Goal: Task Accomplishment & Management: Manage account settings

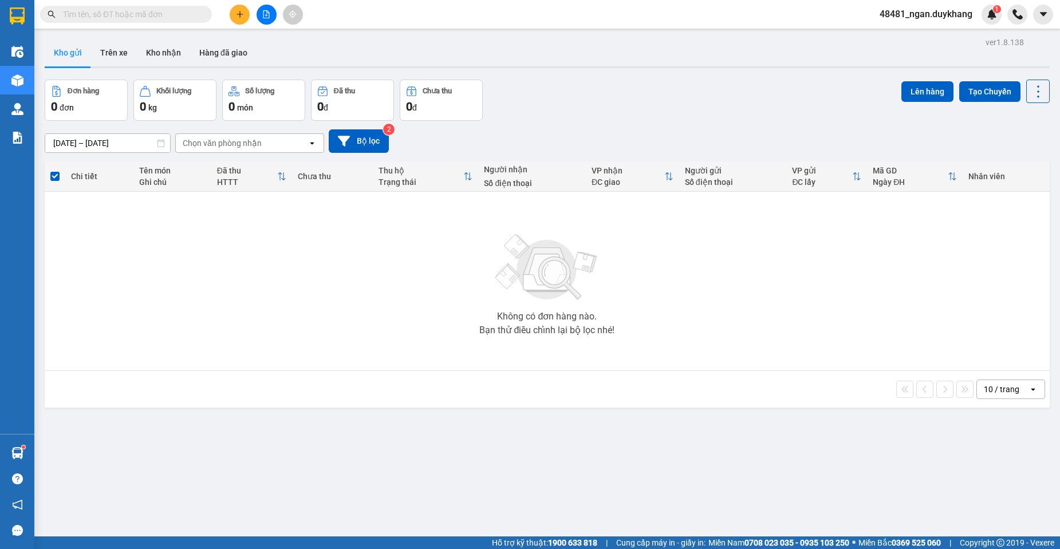
click at [278, 148] on div "Chọn văn phòng nhận" at bounding box center [242, 143] width 132 height 18
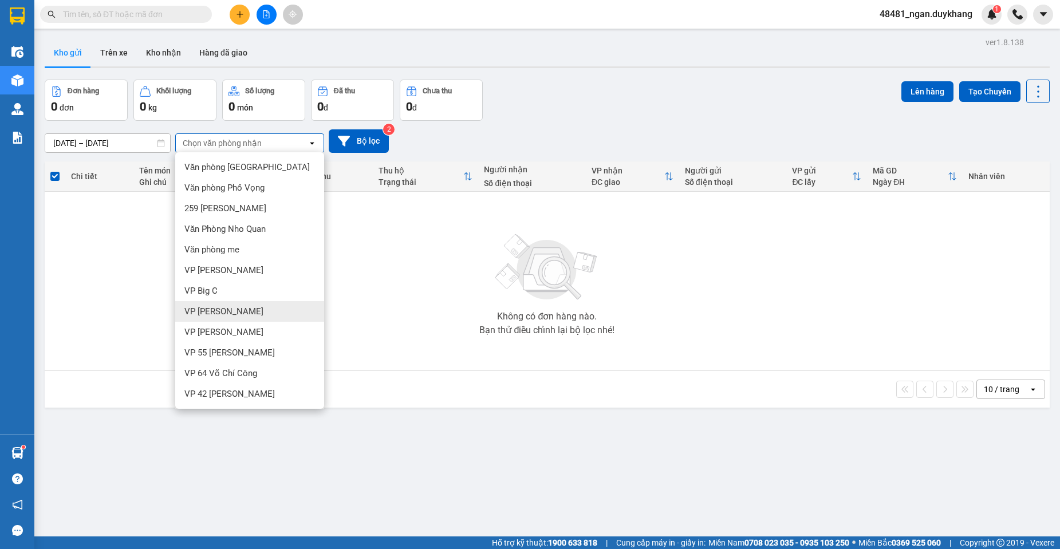
drag, startPoint x: 241, startPoint y: 313, endPoint x: 271, endPoint y: 298, distance: 33.6
click at [240, 313] on div "VP [PERSON_NAME]" at bounding box center [249, 311] width 149 height 21
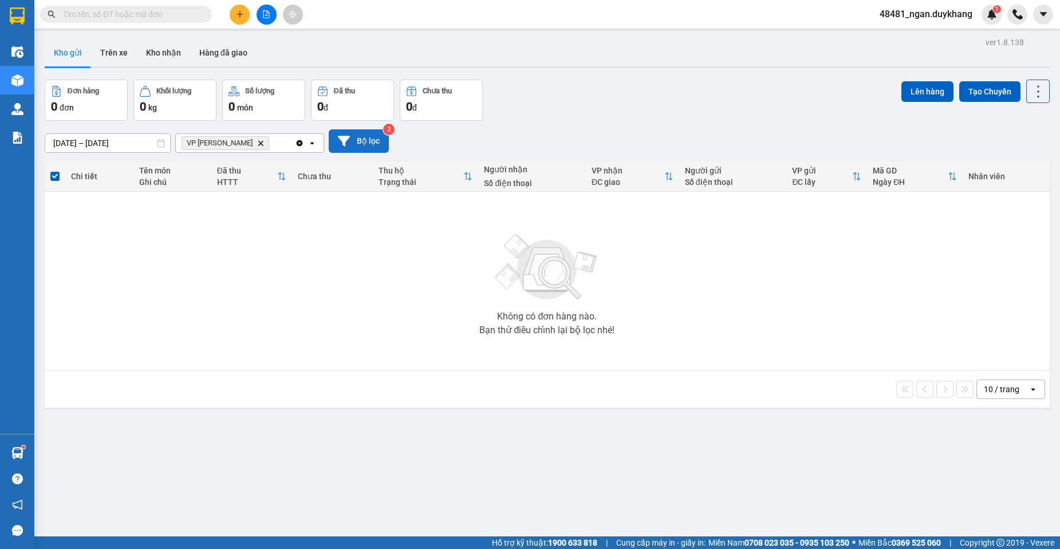
click at [368, 135] on button "Bộ lọc" at bounding box center [359, 140] width 60 height 23
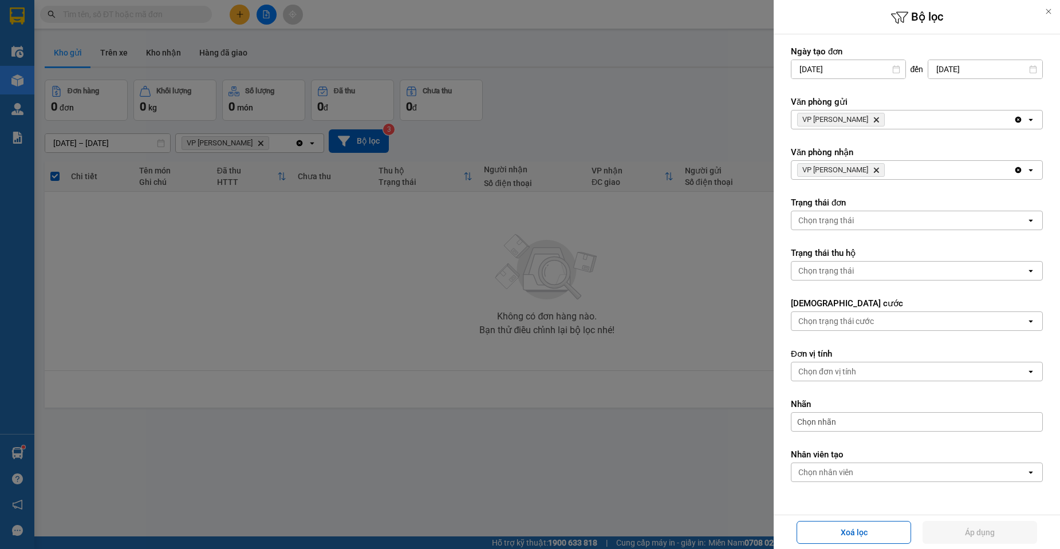
click at [1026, 472] on icon "open" at bounding box center [1030, 472] width 9 height 9
click at [876, 120] on span "VP [PERSON_NAME] Trị Delete" at bounding box center [841, 120] width 88 height 14
click at [875, 120] on icon "Delete" at bounding box center [876, 119] width 7 height 7
click at [911, 117] on div "VP [PERSON_NAME] Trị Delete" at bounding box center [902, 120] width 222 height 18
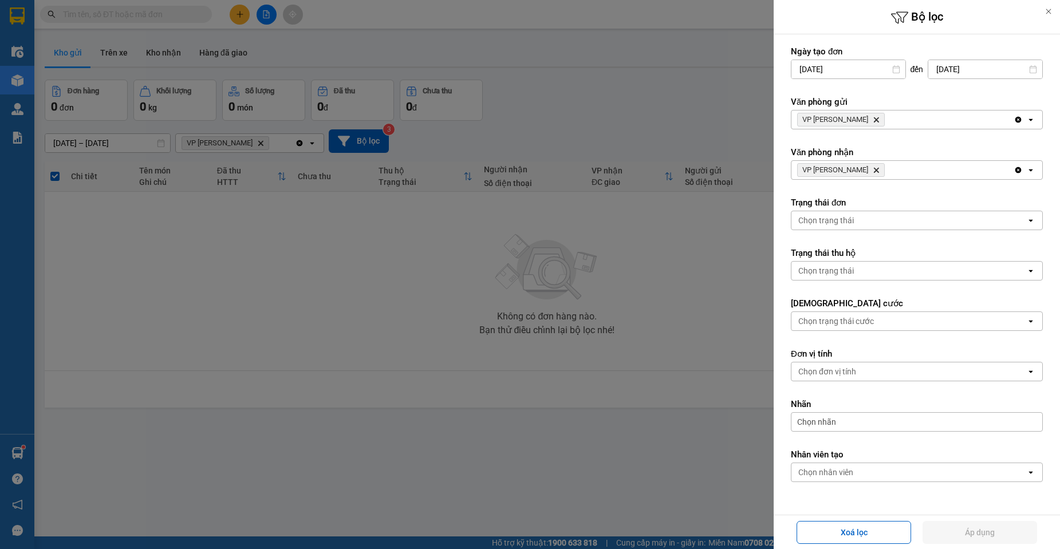
click at [1006, 118] on div "VP [PERSON_NAME] Trị Delete" at bounding box center [902, 120] width 222 height 18
click at [1007, 119] on div "VP [PERSON_NAME] Trị Delete" at bounding box center [902, 120] width 222 height 18
click at [868, 529] on button "Xoá lọc" at bounding box center [854, 532] width 115 height 23
click at [617, 359] on div at bounding box center [530, 274] width 1060 height 549
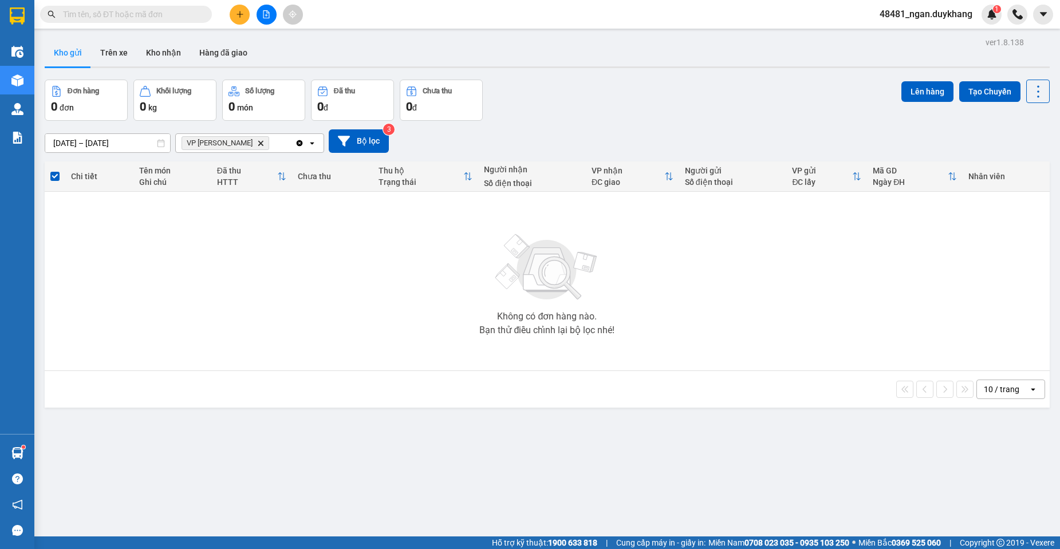
click at [482, 41] on div at bounding box center [530, 274] width 1060 height 549
click at [375, 143] on button "Bộ lọc" at bounding box center [359, 140] width 60 height 23
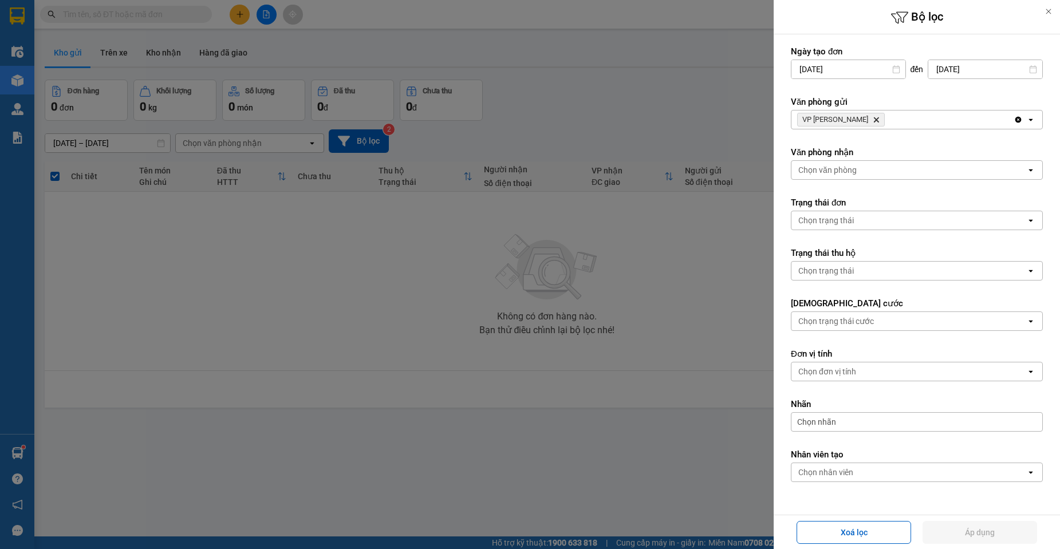
click at [876, 120] on icon "VP Nguyễn Quốc Trị, close by backspace" at bounding box center [876, 119] width 5 height 5
click at [983, 528] on button "Áp dụng" at bounding box center [980, 532] width 115 height 23
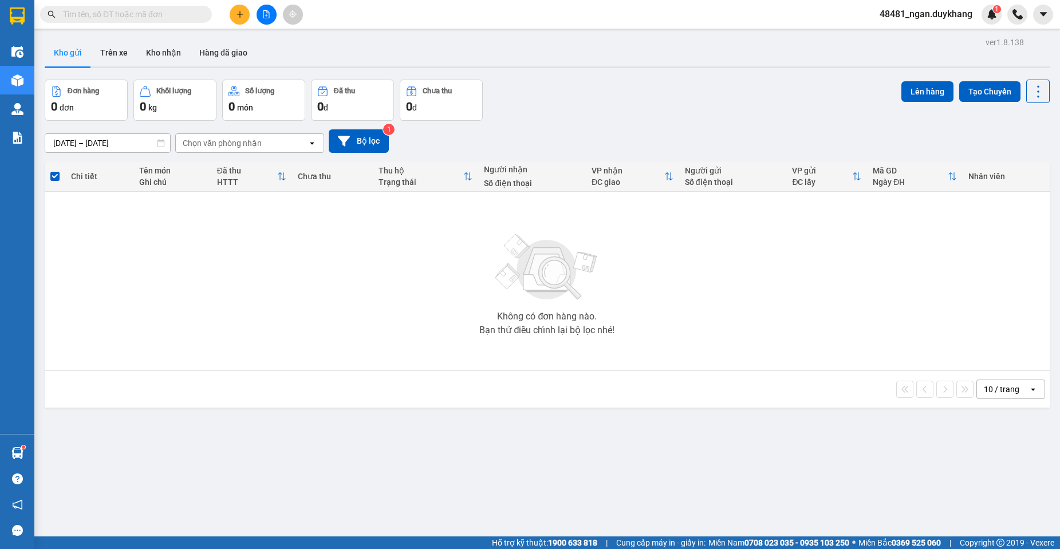
click at [207, 146] on div "Chọn văn phòng nhận" at bounding box center [222, 142] width 79 height 11
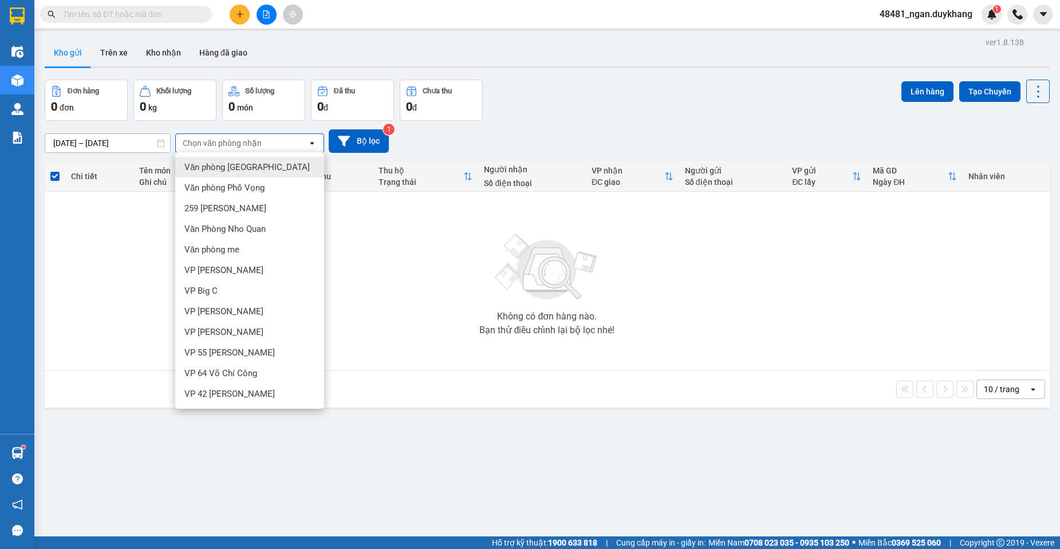
click at [476, 219] on div "Không có đơn hàng nào. Bạn thử điều chỉnh lại bộ lọc nhé!" at bounding box center [547, 281] width 994 height 172
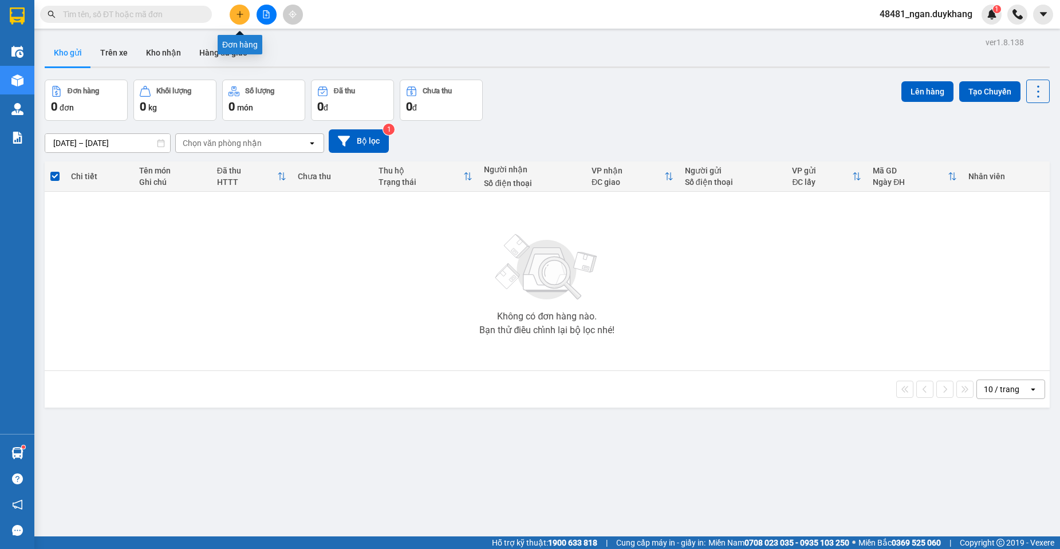
click at [239, 18] on icon "plus" at bounding box center [240, 14] width 8 height 8
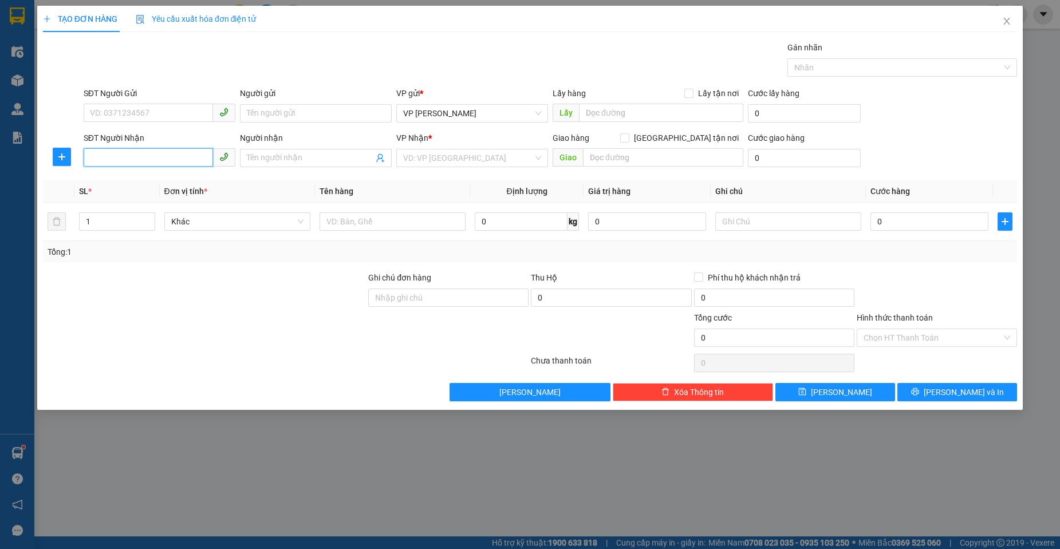
click at [177, 154] on input "SĐT Người Nhận" at bounding box center [148, 157] width 129 height 18
paste input "0364694890"
type input "0364694890"
click at [328, 159] on input "Người nhận" at bounding box center [310, 158] width 127 height 13
click at [454, 164] on input "search" at bounding box center [468, 157] width 130 height 17
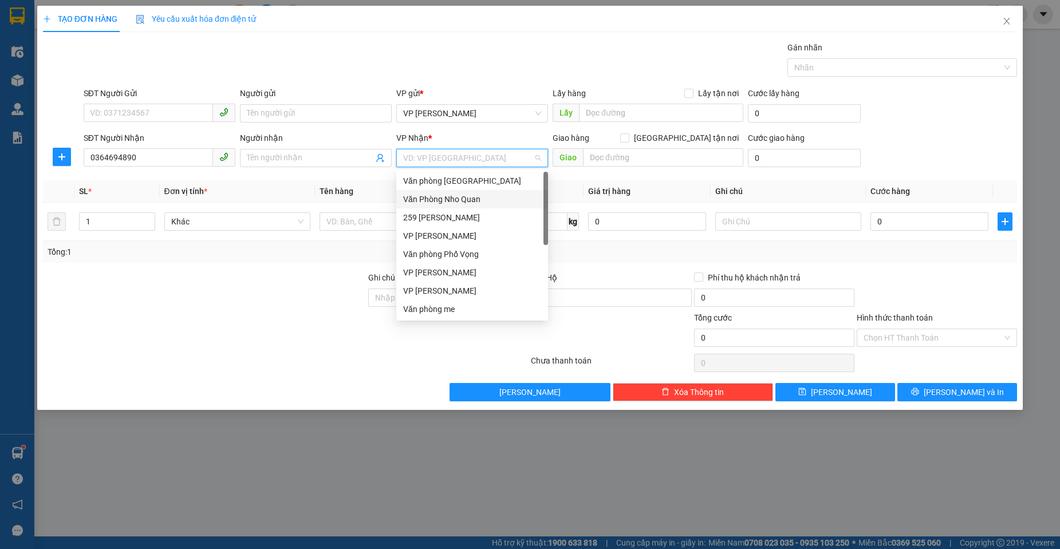
click at [462, 197] on div "Văn Phòng Nho Quan" at bounding box center [472, 199] width 138 height 13
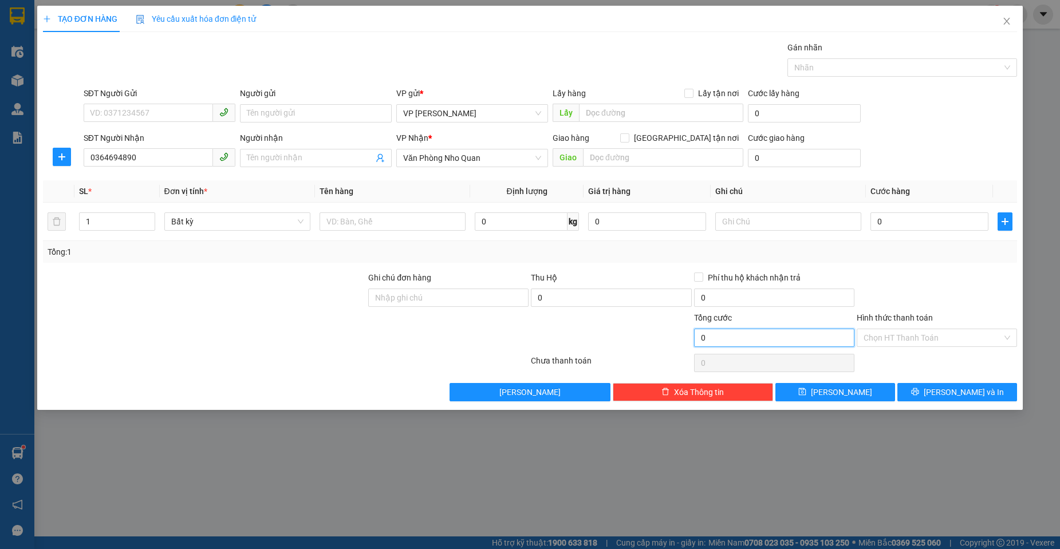
click at [778, 335] on input "0" at bounding box center [774, 338] width 160 height 18
click at [903, 224] on input "0" at bounding box center [930, 221] width 118 height 18
type input "3"
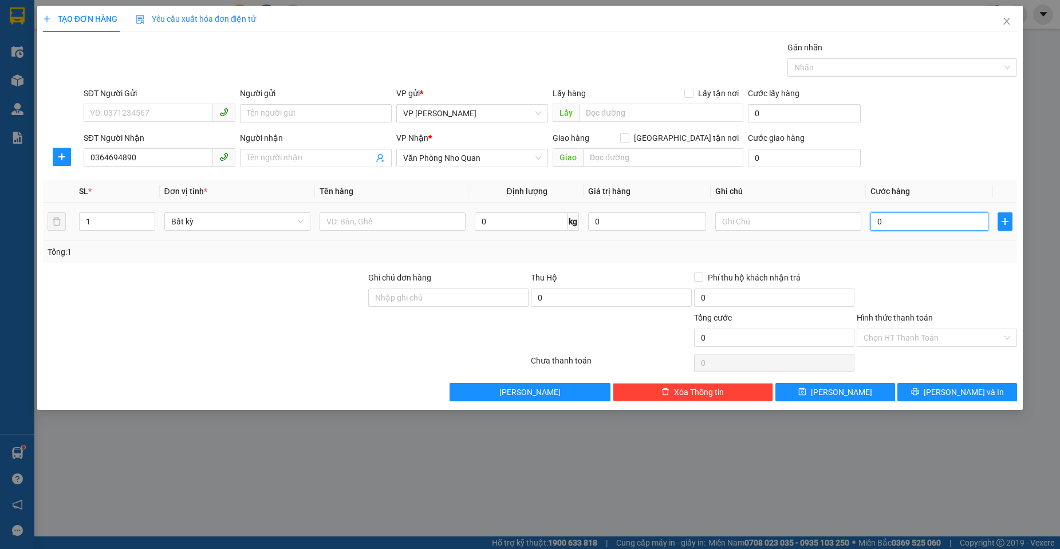
type input "3"
type input "30"
type input "300"
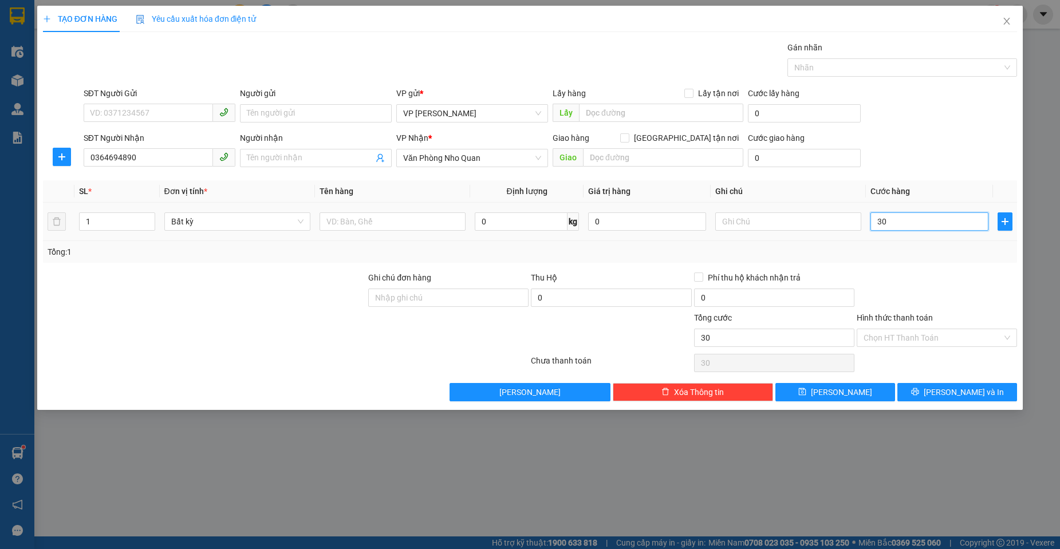
type input "300"
type input "3.000"
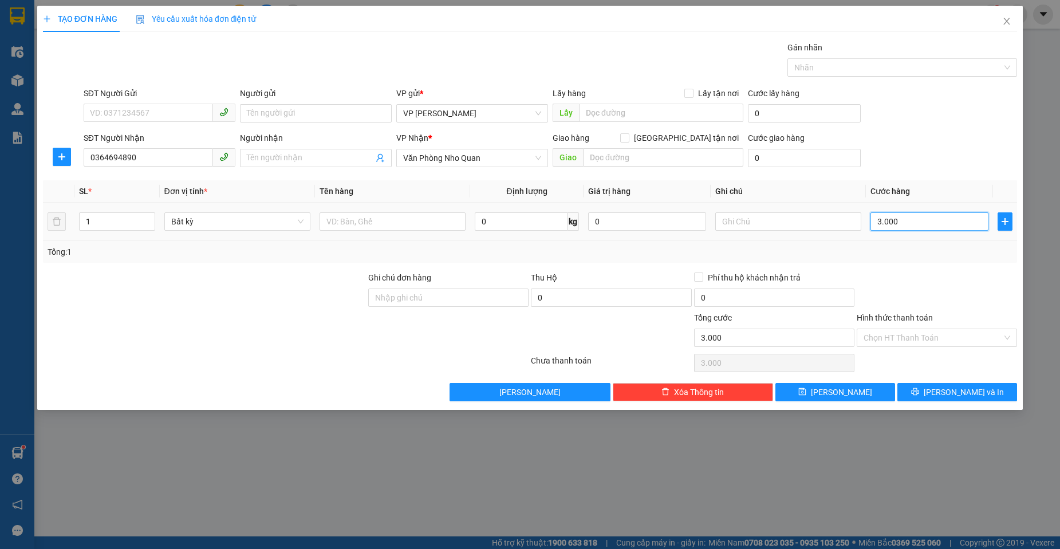
type input "30.000"
click at [968, 337] on input "Hình thức thanh toán" at bounding box center [933, 337] width 139 height 17
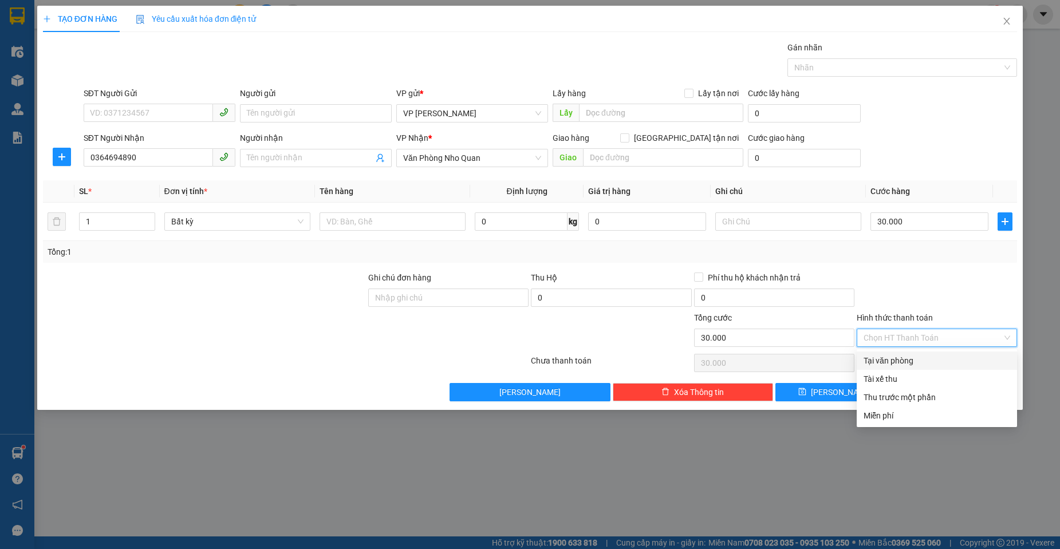
click at [921, 364] on div "Tại văn phòng" at bounding box center [937, 361] width 147 height 13
type input "0"
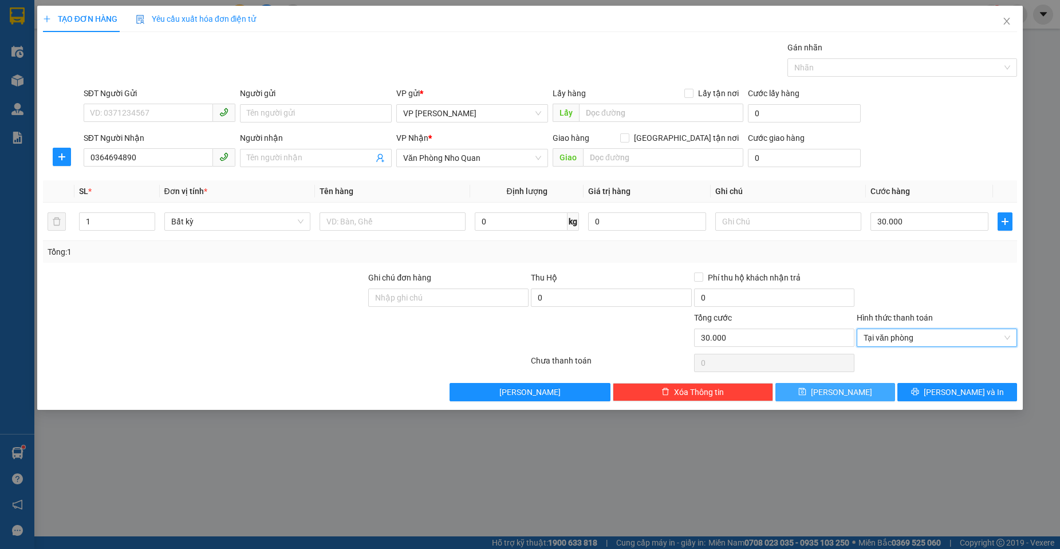
click at [867, 388] on button "[PERSON_NAME]" at bounding box center [835, 392] width 120 height 18
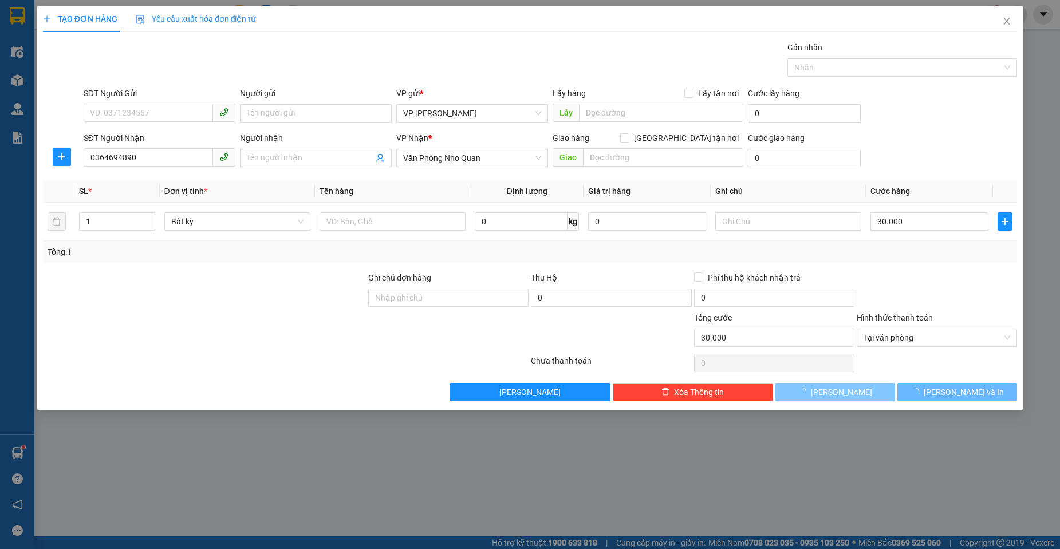
type input "0"
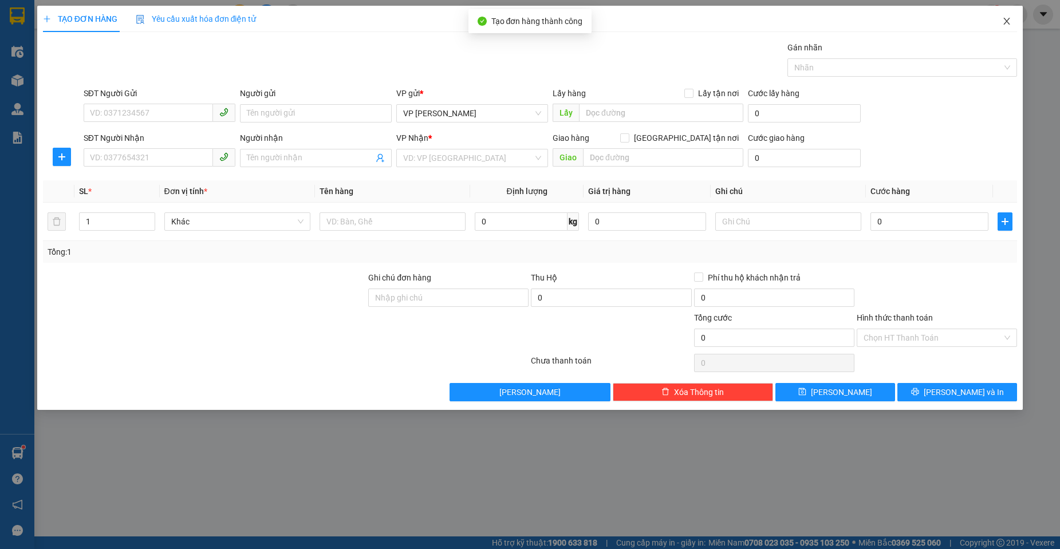
click at [1005, 21] on icon "close" at bounding box center [1006, 21] width 9 height 9
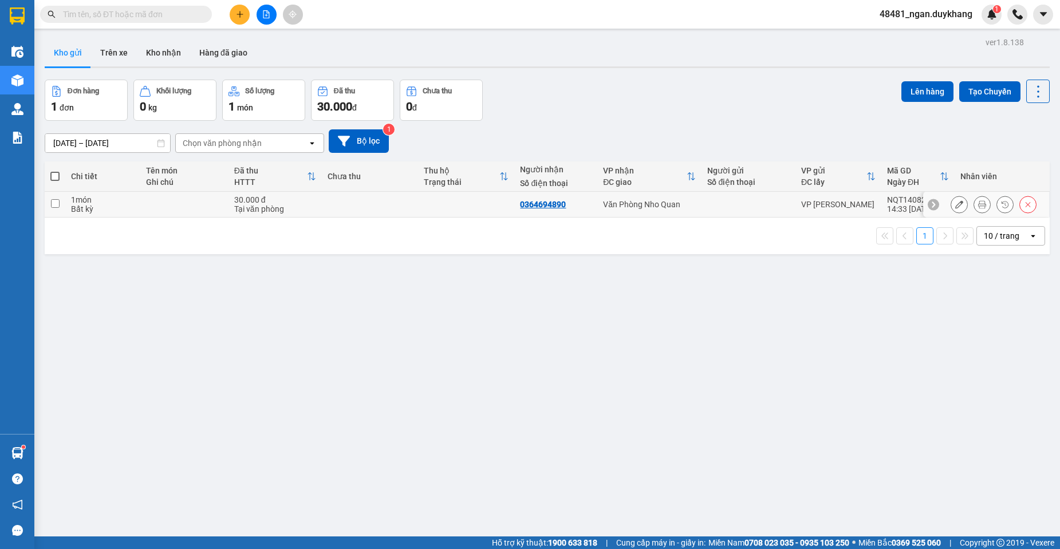
click at [339, 202] on td at bounding box center [370, 205] width 96 height 26
checkbox input "true"
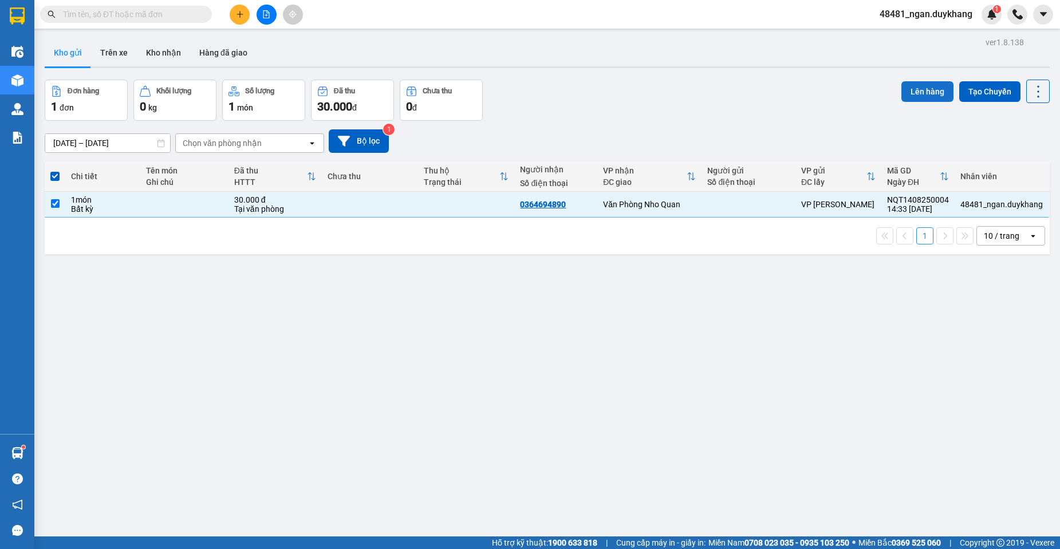
click at [934, 97] on button "Lên hàng" at bounding box center [927, 91] width 52 height 21
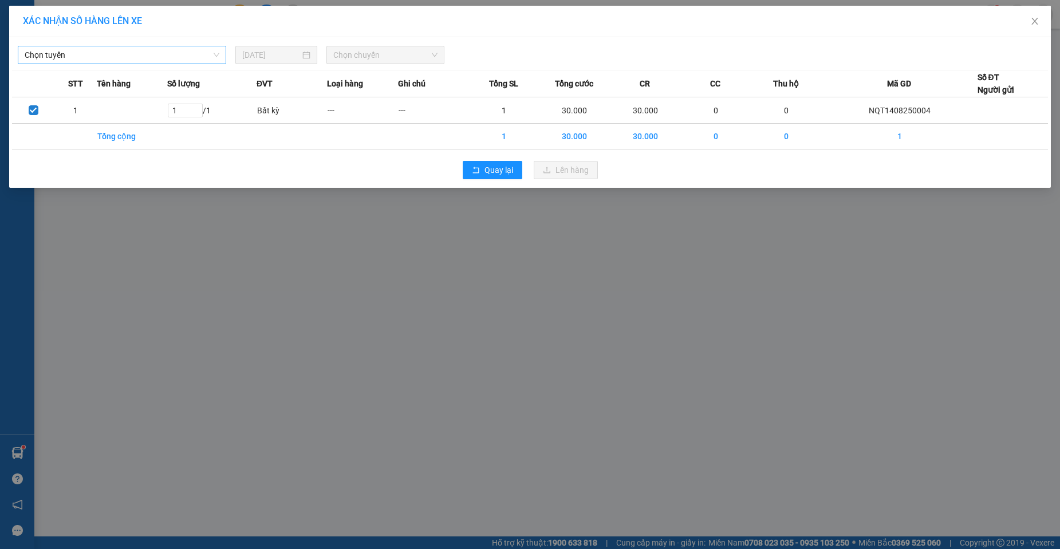
click at [92, 57] on span "Chọn tuyến" at bounding box center [122, 54] width 195 height 17
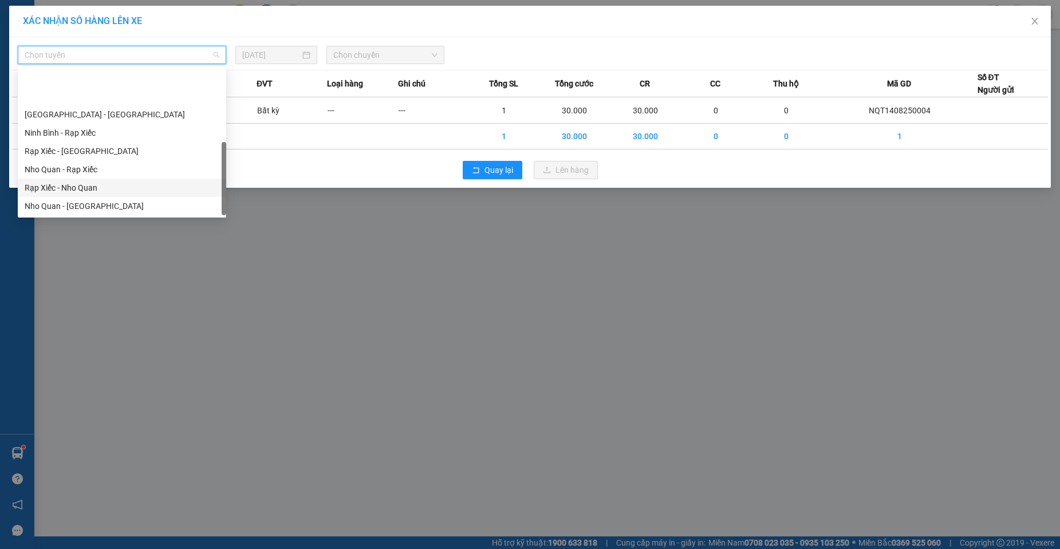
scroll to position [55, 0]
click at [80, 202] on div "[GEOGRAPHIC_DATA] - Nho Quan" at bounding box center [122, 206] width 195 height 13
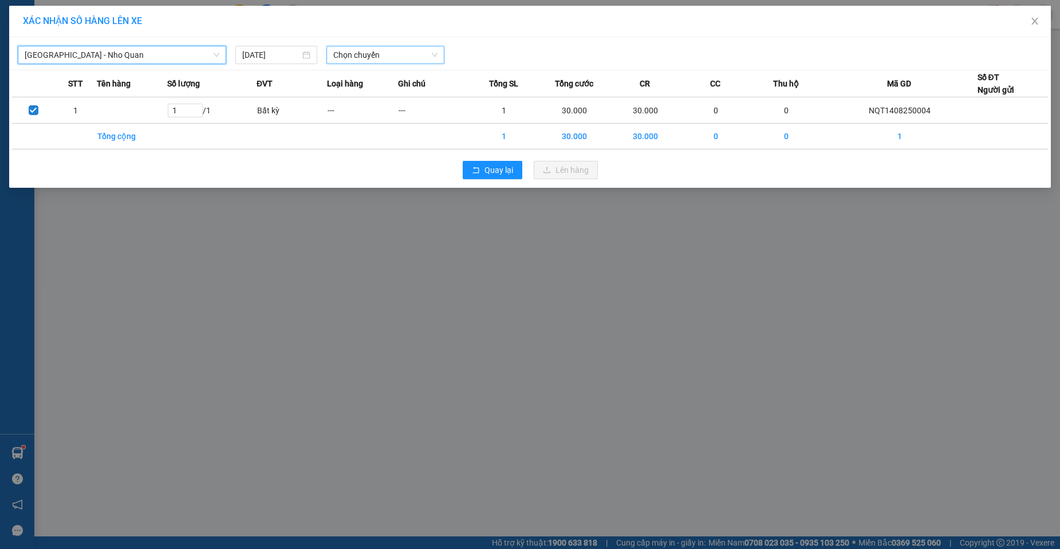
click at [364, 60] on span "Chọn chuyến" at bounding box center [385, 54] width 104 height 17
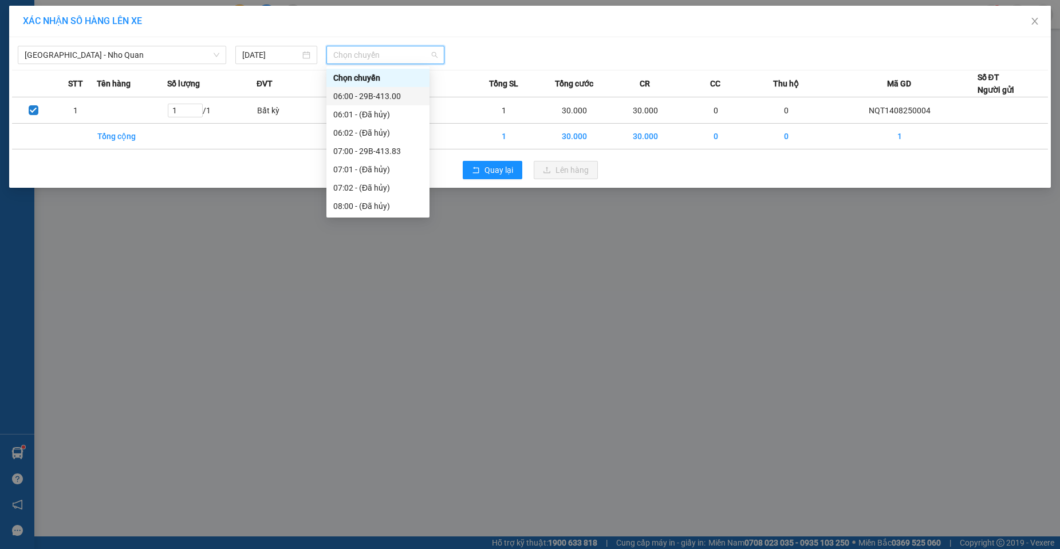
click at [389, 97] on div "06:00 - 29B-413.00" at bounding box center [377, 96] width 89 height 13
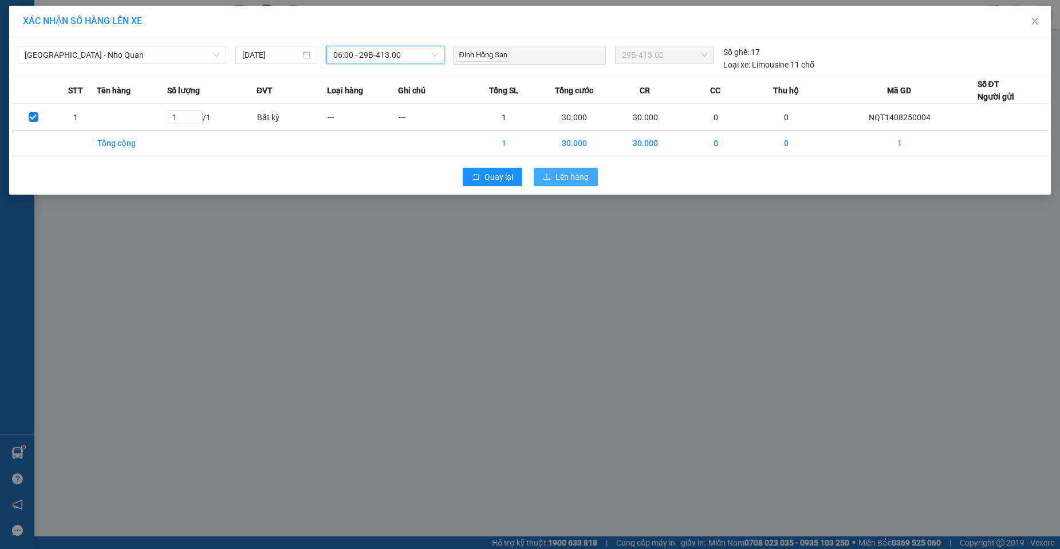
click at [570, 182] on span "Lên hàng" at bounding box center [572, 177] width 33 height 13
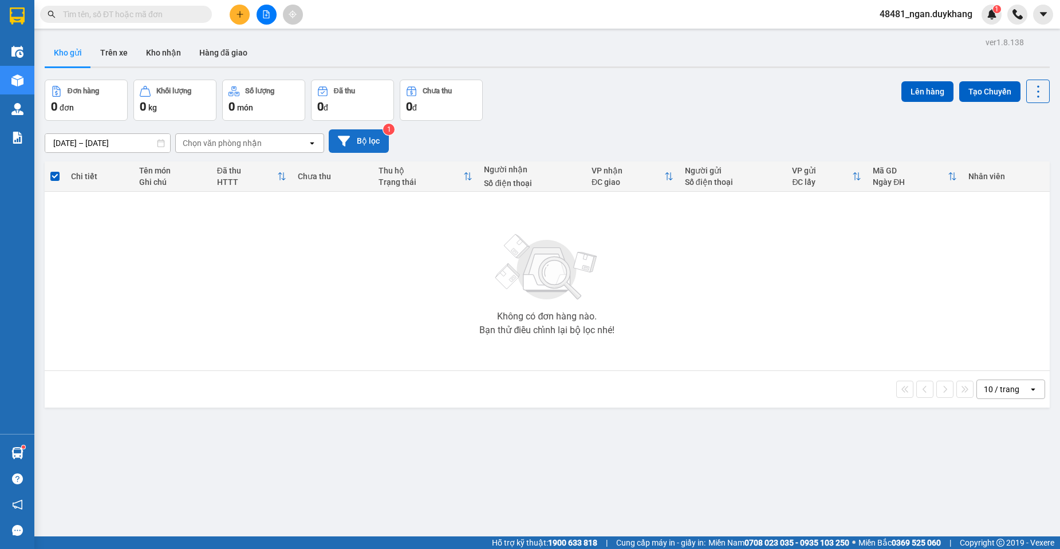
click at [355, 139] on button "Bộ lọc" at bounding box center [359, 140] width 60 height 23
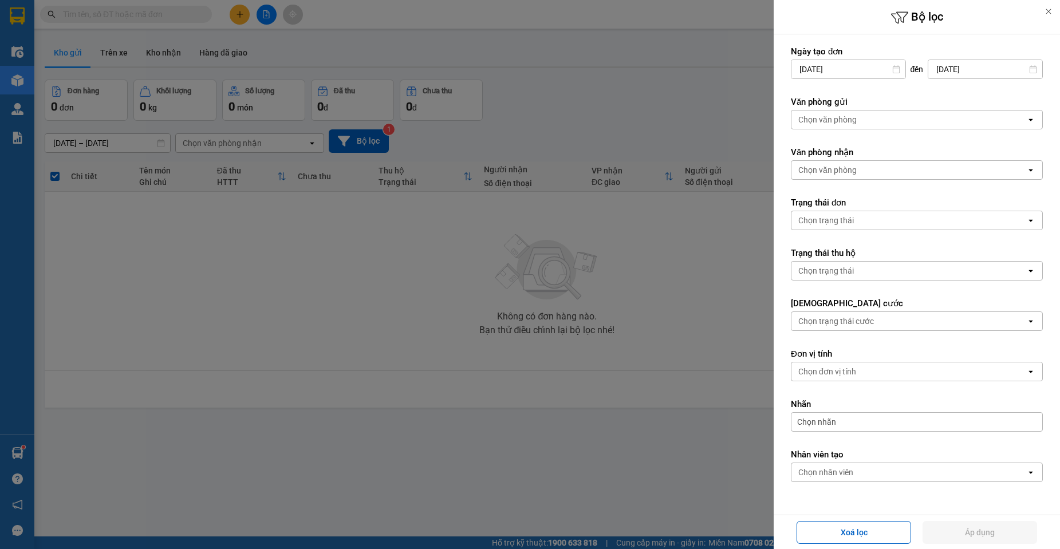
click at [558, 201] on div at bounding box center [530, 274] width 1060 height 549
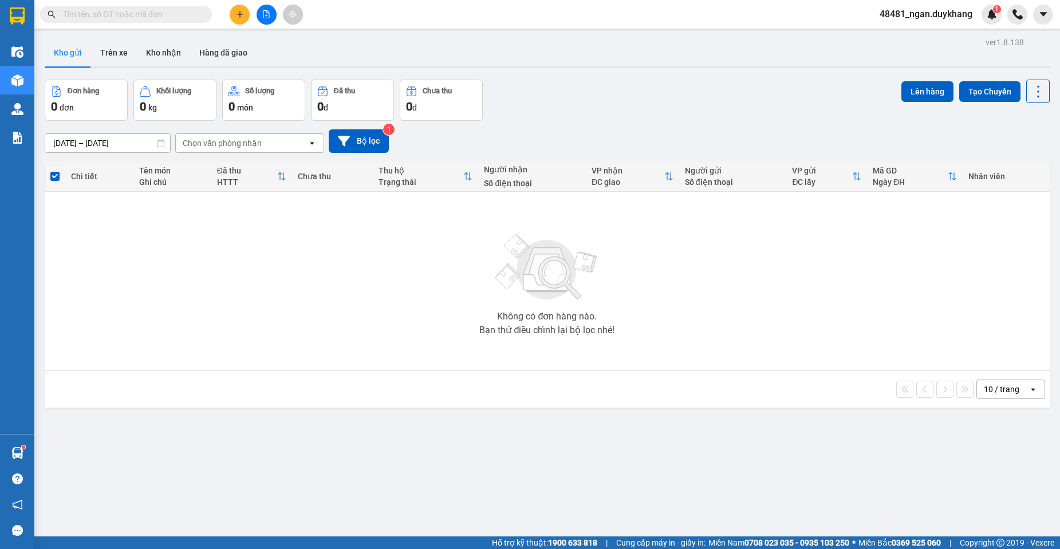
click at [240, 19] on button at bounding box center [240, 15] width 20 height 20
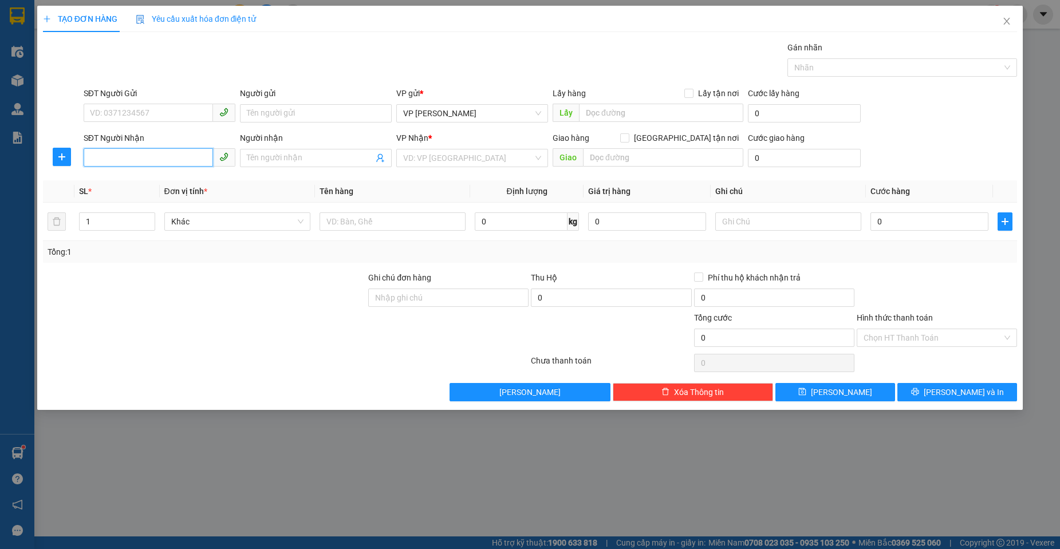
click at [143, 164] on input "SĐT Người Nhận" at bounding box center [148, 157] width 129 height 18
paste input "0987311092"
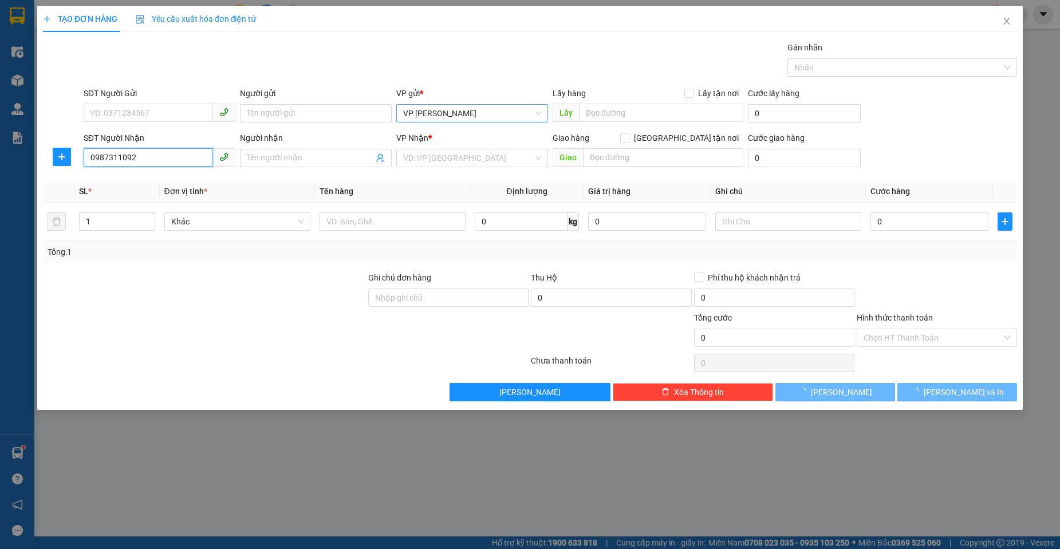
click at [513, 115] on span "VP [PERSON_NAME]" at bounding box center [472, 113] width 138 height 17
type input "0987311092"
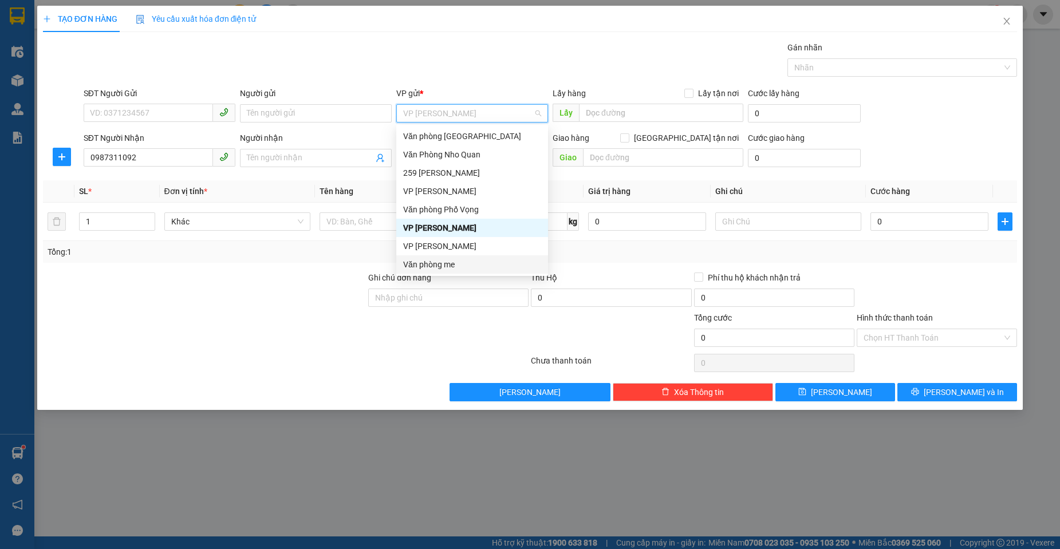
drag, startPoint x: 442, startPoint y: 266, endPoint x: 517, endPoint y: 170, distance: 122.1
click at [442, 266] on div "Văn phòng me" at bounding box center [472, 264] width 138 height 13
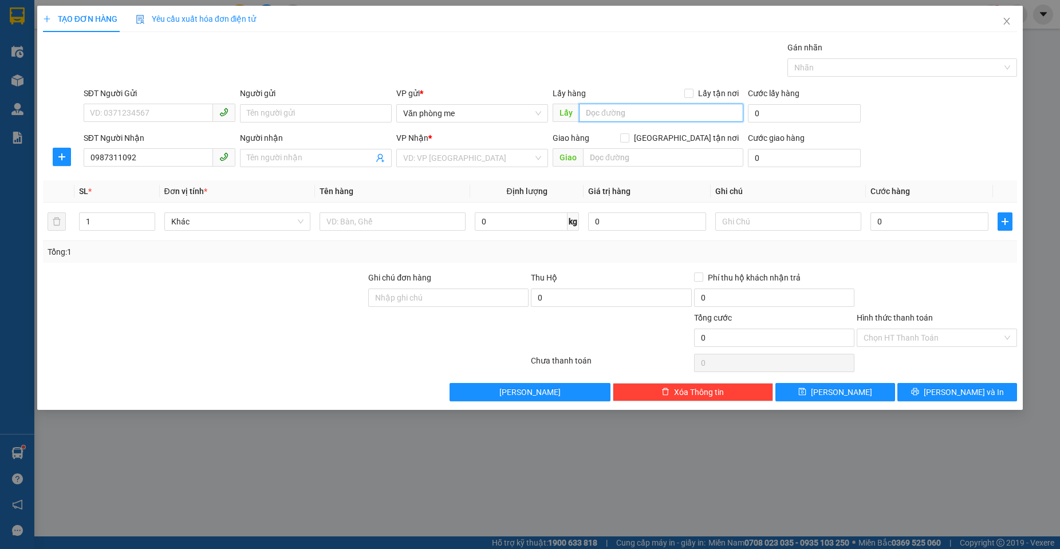
click at [596, 109] on input "text" at bounding box center [661, 113] width 164 height 18
click at [613, 108] on input "text" at bounding box center [661, 113] width 164 height 18
paste input "phòng khám việt sinh , gián"
type input "phòng khám việt sinh , gián"
click at [792, 115] on input "0" at bounding box center [804, 113] width 113 height 18
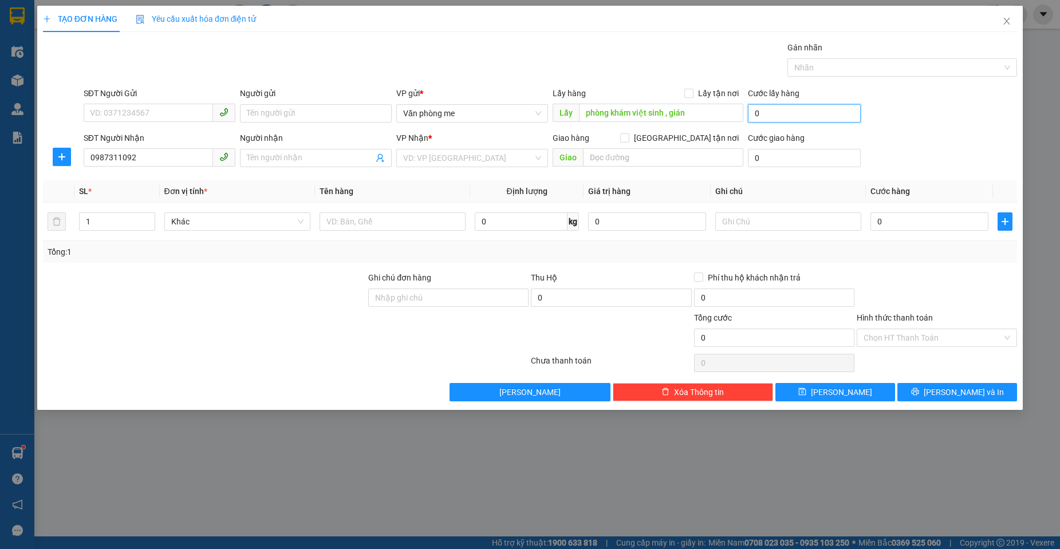
click at [791, 108] on input "0" at bounding box center [804, 113] width 113 height 18
type input "3"
type input "30"
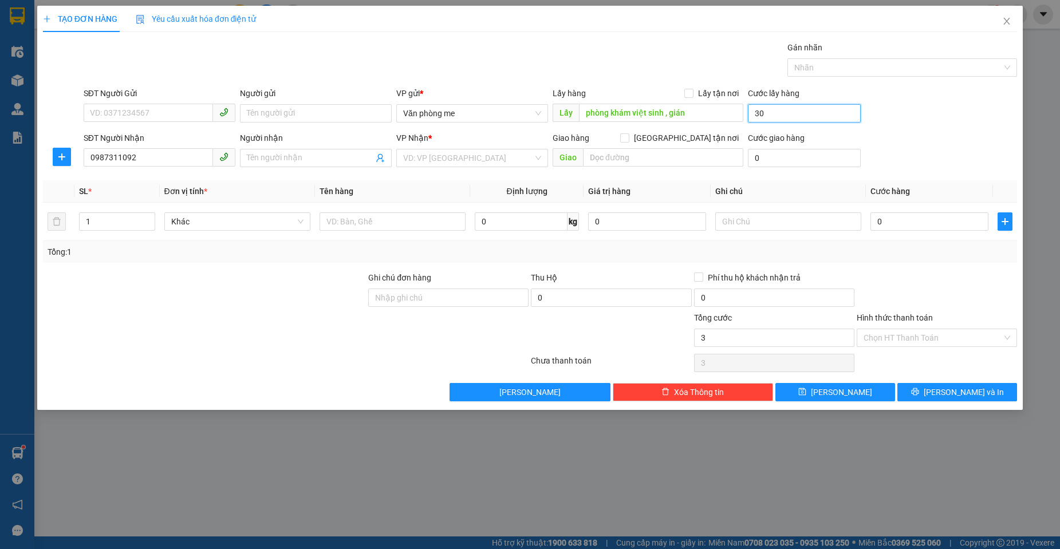
type input "30"
type input "300"
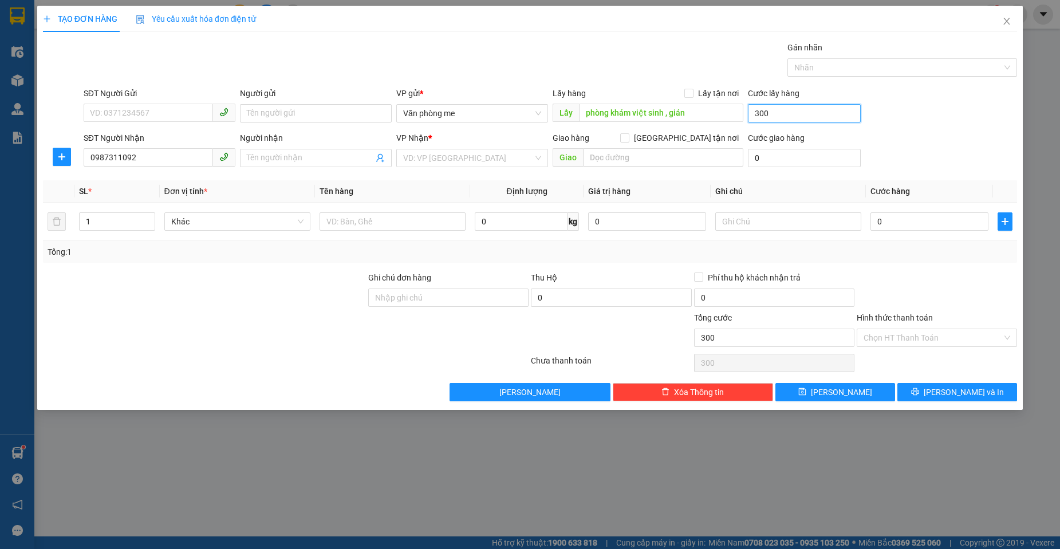
type input "3.000"
type input "30.000"
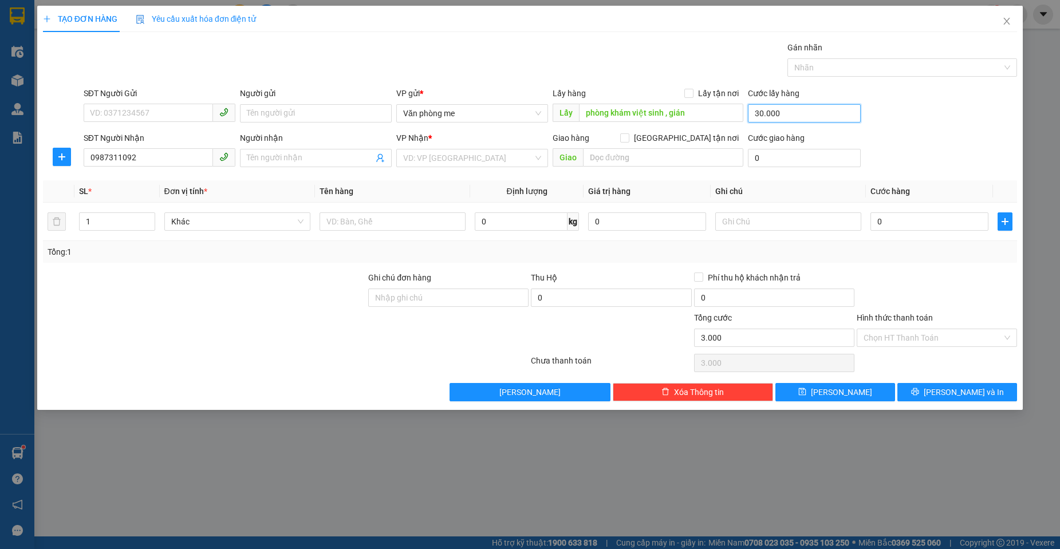
type input "30.000"
click at [456, 158] on input "search" at bounding box center [468, 157] width 130 height 17
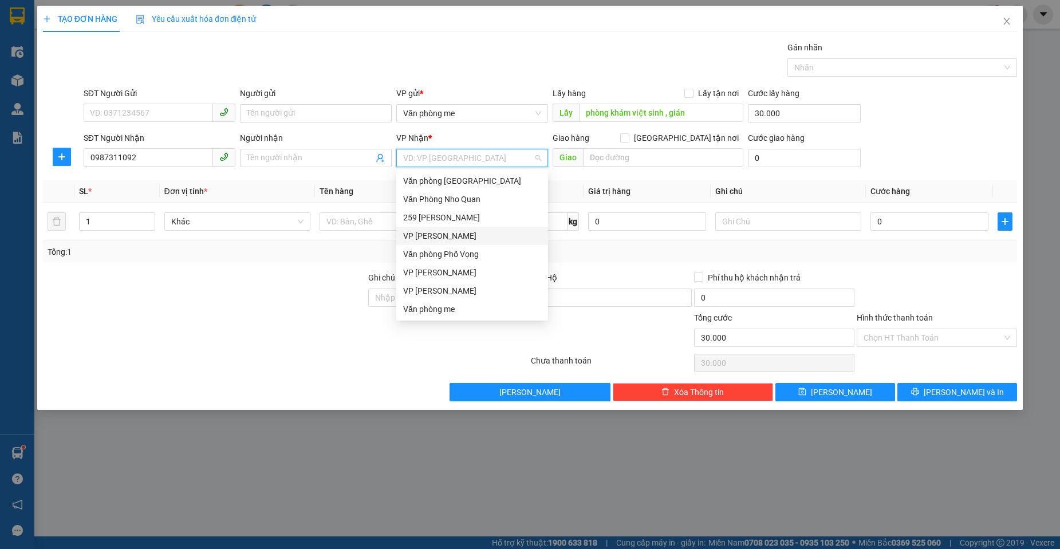
click at [454, 238] on div "VP [PERSON_NAME]" at bounding box center [472, 236] width 138 height 13
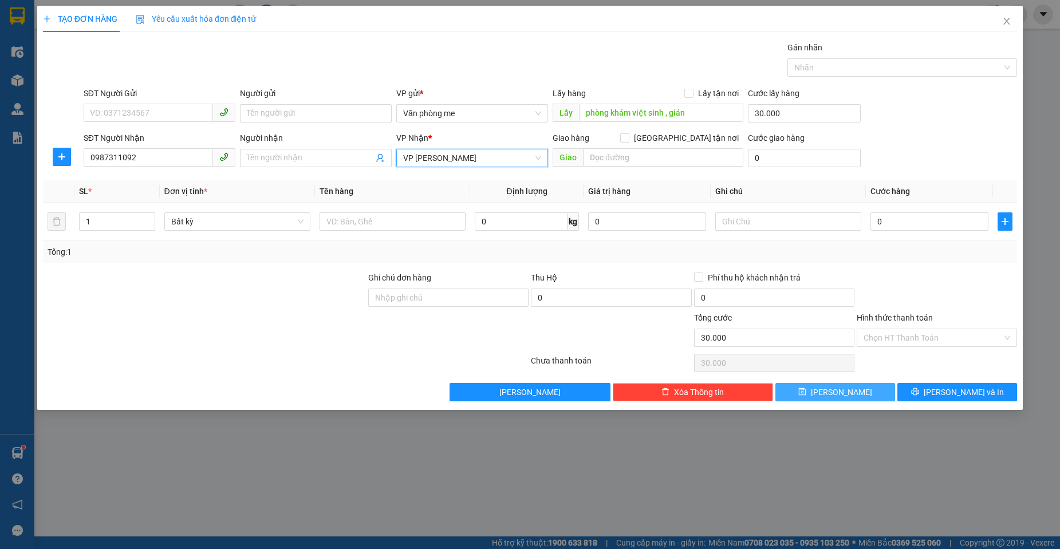
click at [806, 396] on icon "save" at bounding box center [802, 392] width 8 height 8
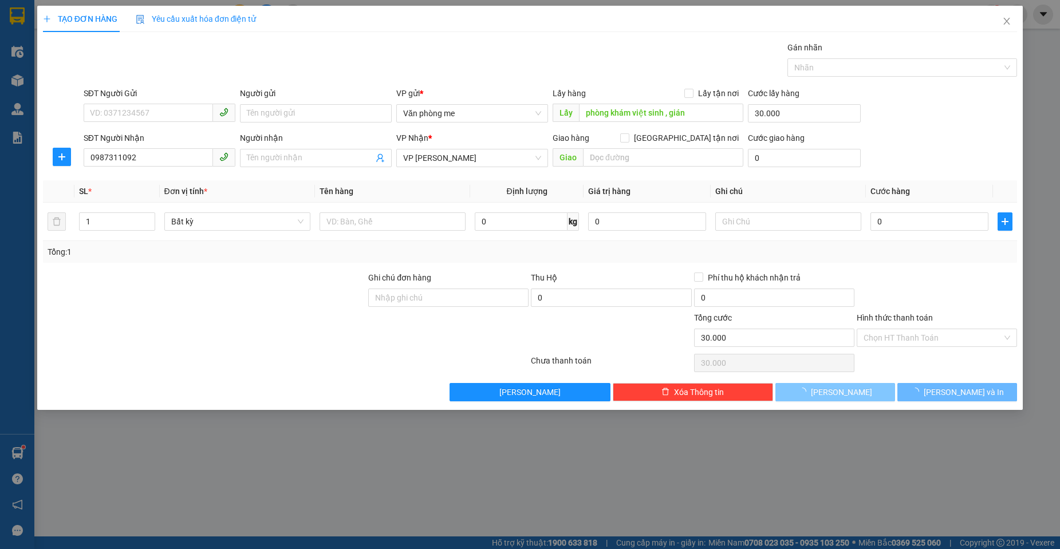
type input "0"
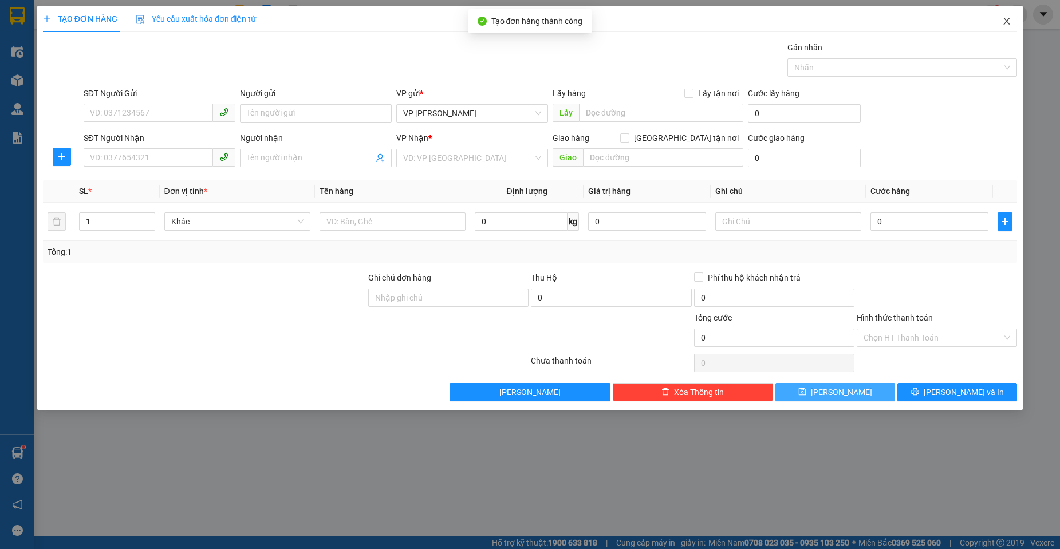
click at [1007, 25] on icon "close" at bounding box center [1006, 21] width 9 height 9
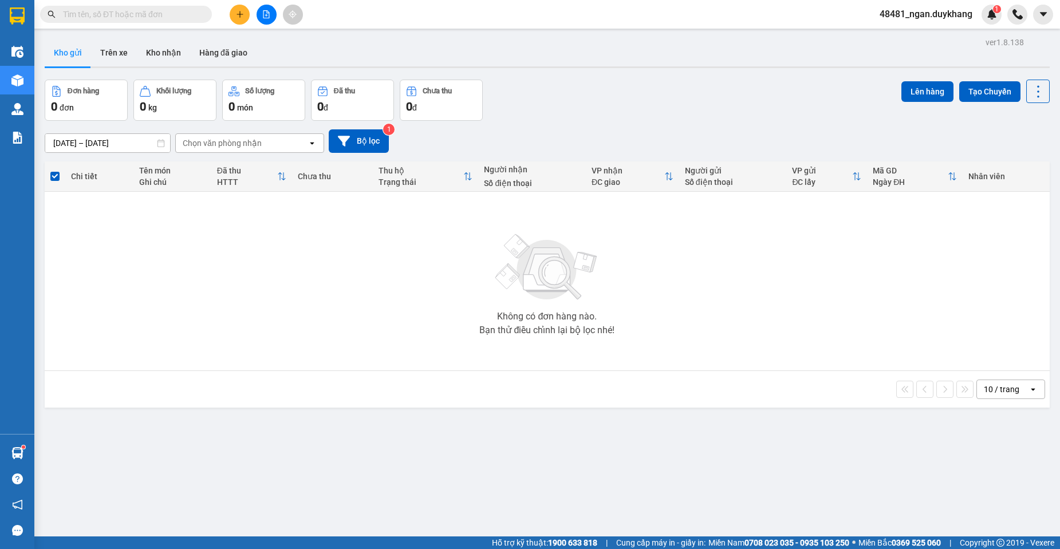
click at [58, 173] on span at bounding box center [54, 176] width 9 height 9
click at [55, 171] on input "checkbox" at bounding box center [55, 171] width 0 height 0
click at [51, 176] on span at bounding box center [54, 176] width 9 height 9
click at [55, 171] on input "checkbox" at bounding box center [55, 171] width 0 height 0
click at [56, 176] on span at bounding box center [54, 176] width 9 height 9
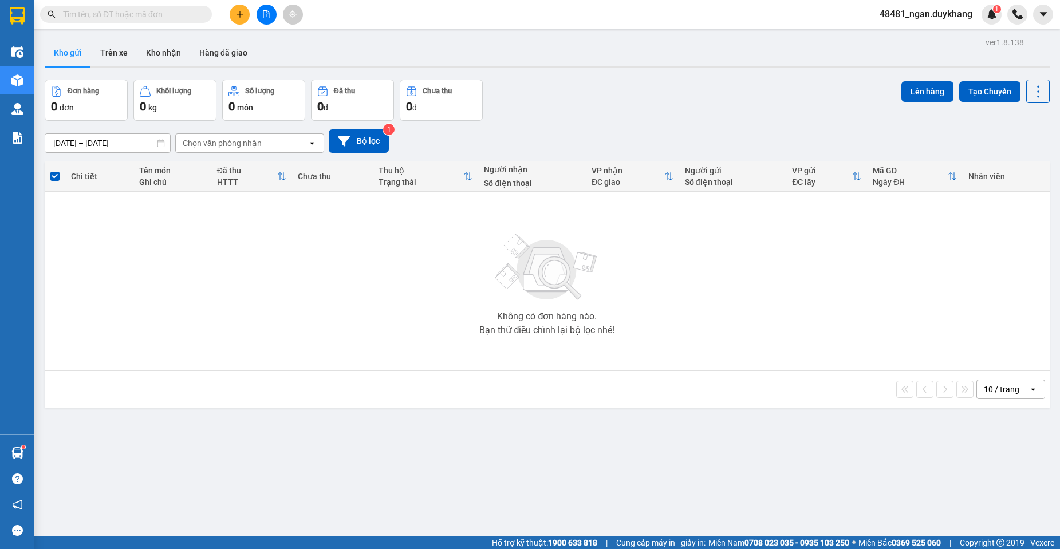
click at [55, 171] on input "checkbox" at bounding box center [55, 171] width 0 height 0
drag, startPoint x: 91, startPoint y: 175, endPoint x: 237, endPoint y: 153, distance: 147.2
click at [92, 175] on div "Chi tiết" at bounding box center [99, 176] width 57 height 9
click at [258, 143] on div "Chọn văn phòng nhận" at bounding box center [222, 142] width 79 height 11
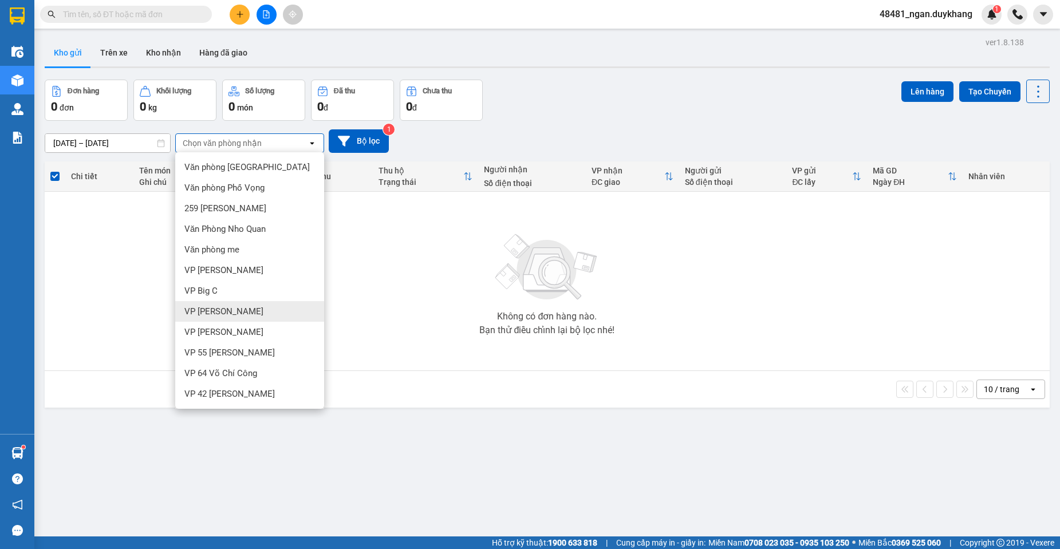
click at [238, 309] on div "VP [PERSON_NAME]" at bounding box center [249, 311] width 149 height 21
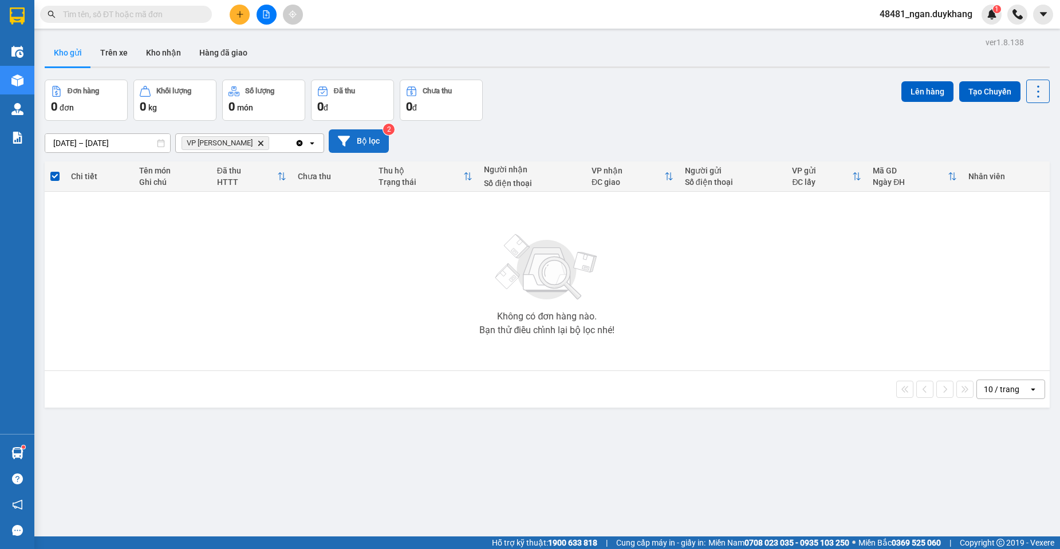
click at [352, 144] on button "Bộ lọc" at bounding box center [359, 140] width 60 height 23
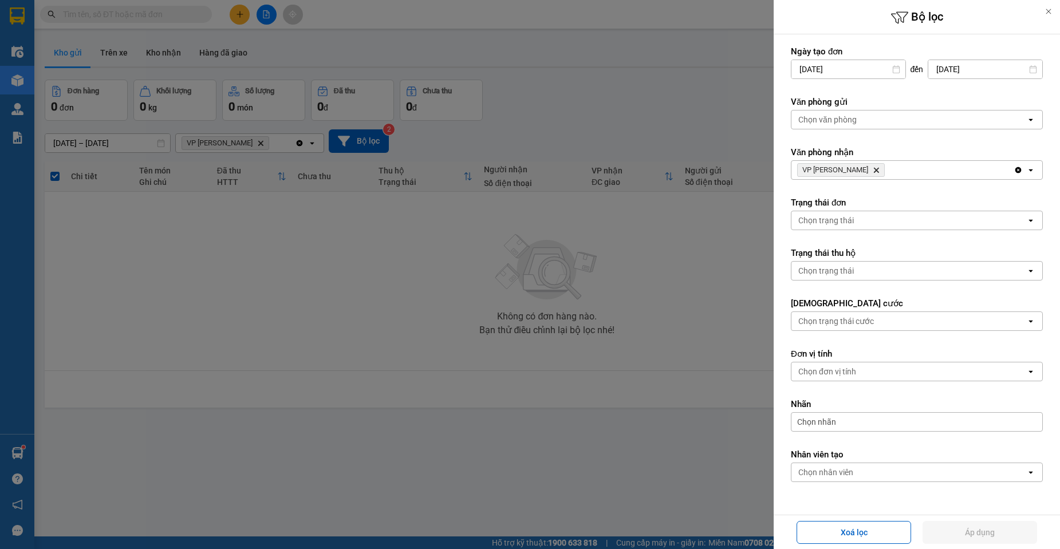
click at [806, 68] on input "[DATE]" at bounding box center [848, 69] width 114 height 18
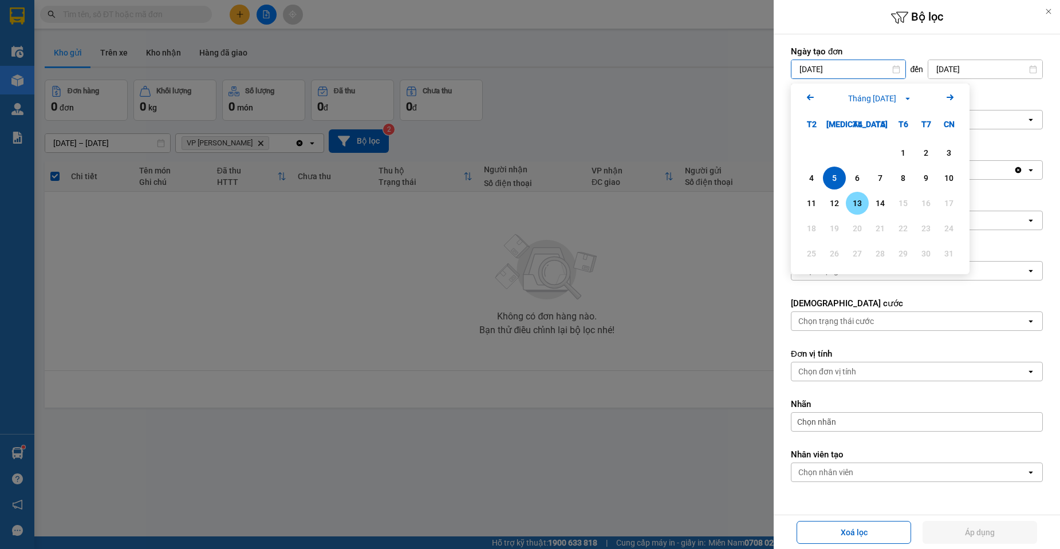
click at [861, 202] on div "13" at bounding box center [857, 203] width 16 height 14
type input "[DATE]"
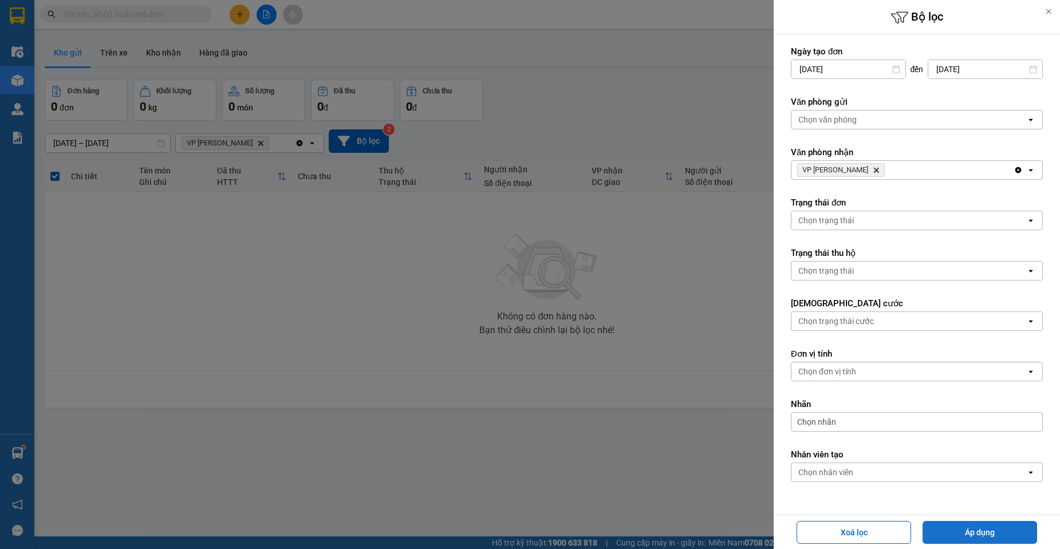
click at [956, 527] on button "Áp dụng" at bounding box center [980, 532] width 115 height 23
type input "[DATE] – [DATE]"
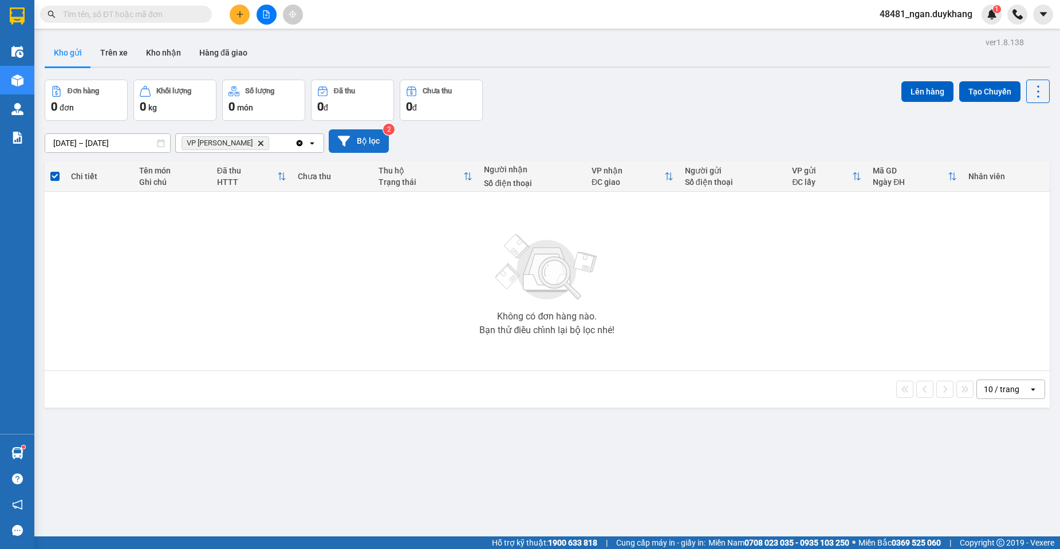
click at [367, 136] on button "Bộ lọc" at bounding box center [359, 140] width 60 height 23
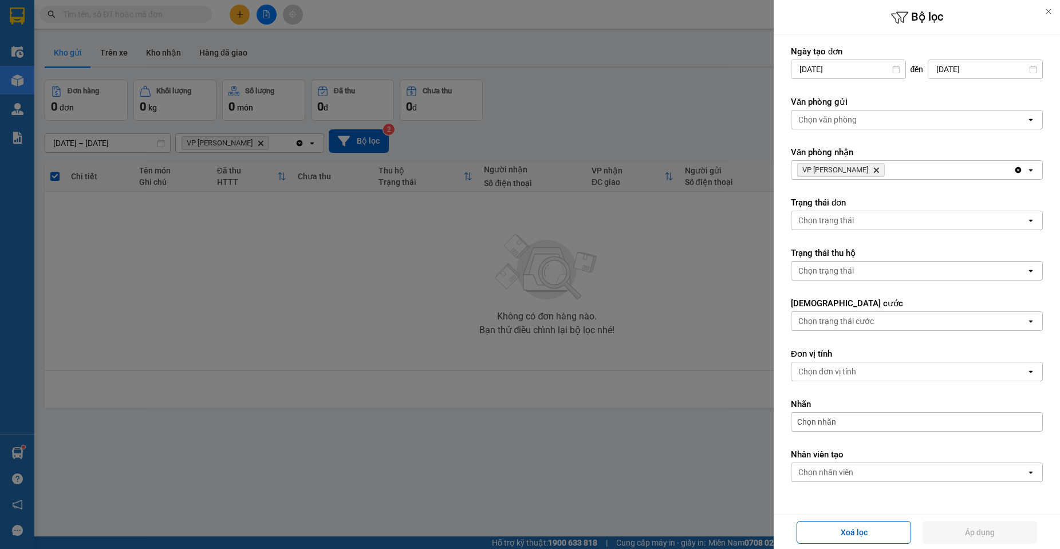
click at [858, 124] on div "Chọn văn phòng" at bounding box center [908, 120] width 235 height 18
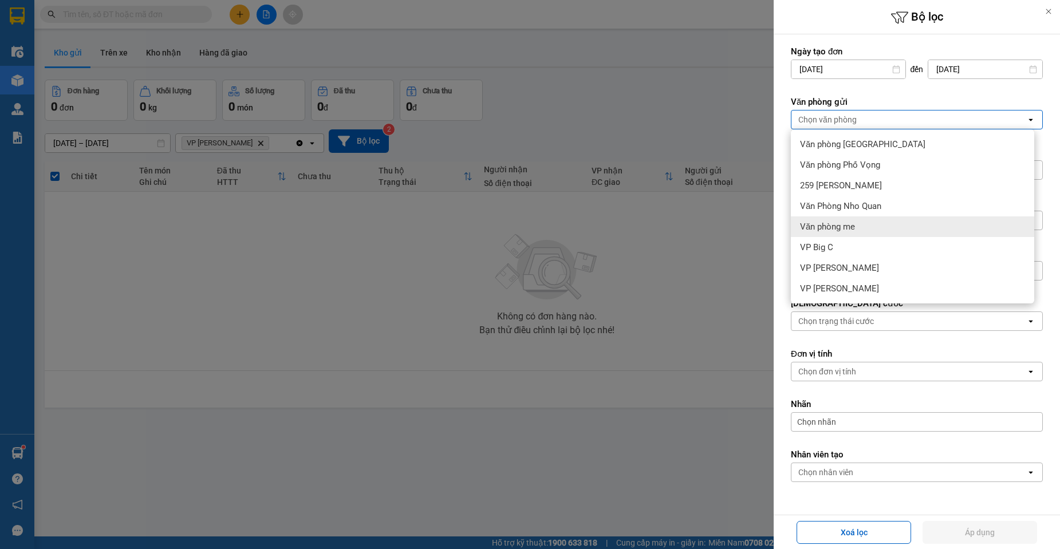
click at [864, 219] on div "Văn phòng me" at bounding box center [912, 226] width 243 height 21
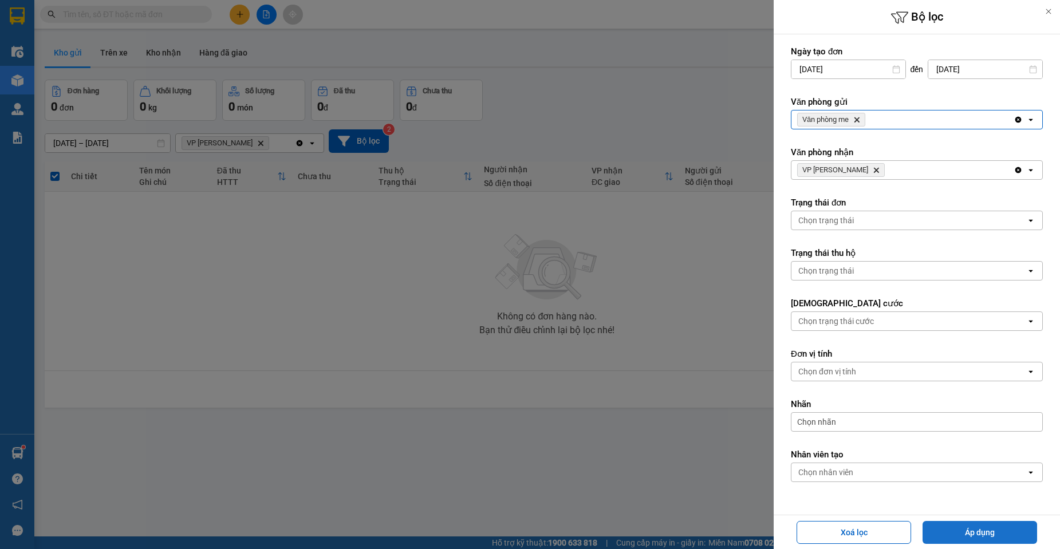
click at [964, 537] on button "Áp dụng" at bounding box center [980, 532] width 115 height 23
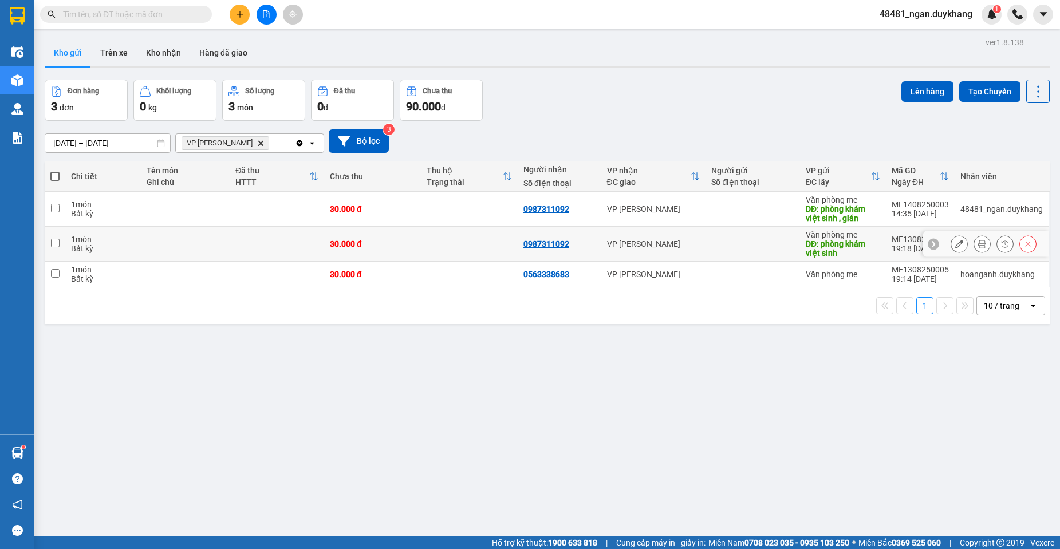
click at [54, 243] on input "checkbox" at bounding box center [55, 243] width 9 height 9
checkbox input "true"
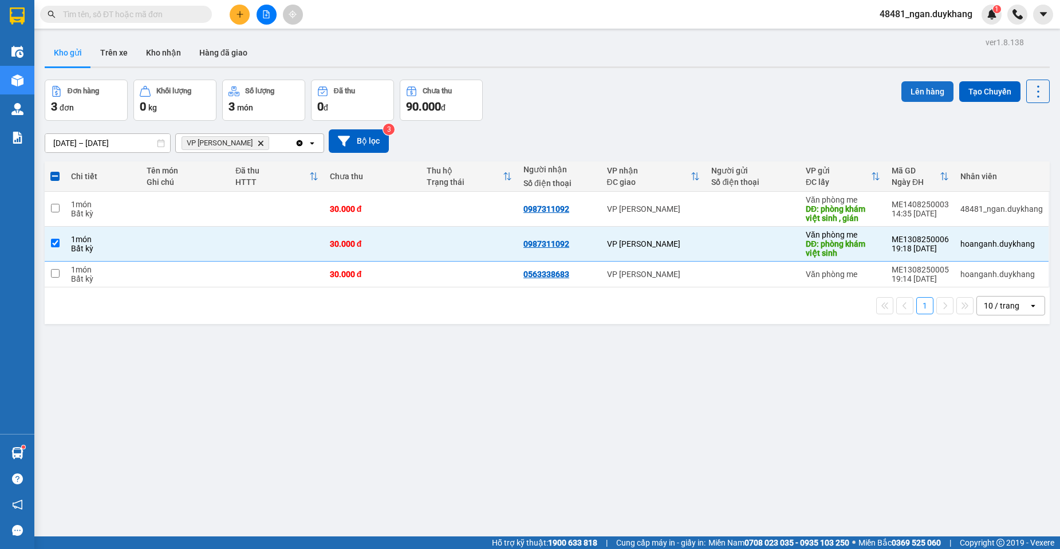
click at [925, 93] on button "Lên hàng" at bounding box center [927, 91] width 52 height 21
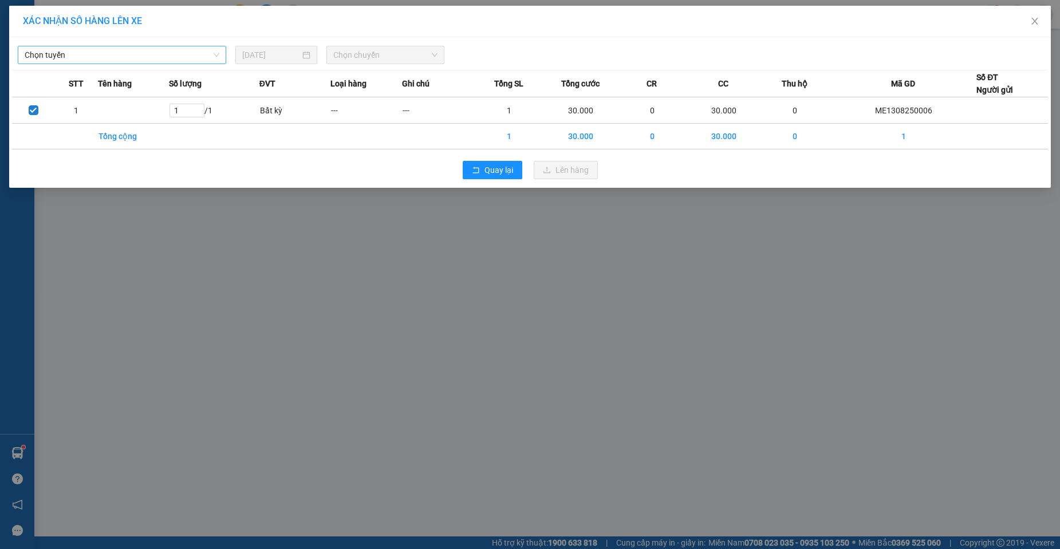
click at [177, 50] on span "Chọn tuyến" at bounding box center [122, 54] width 195 height 17
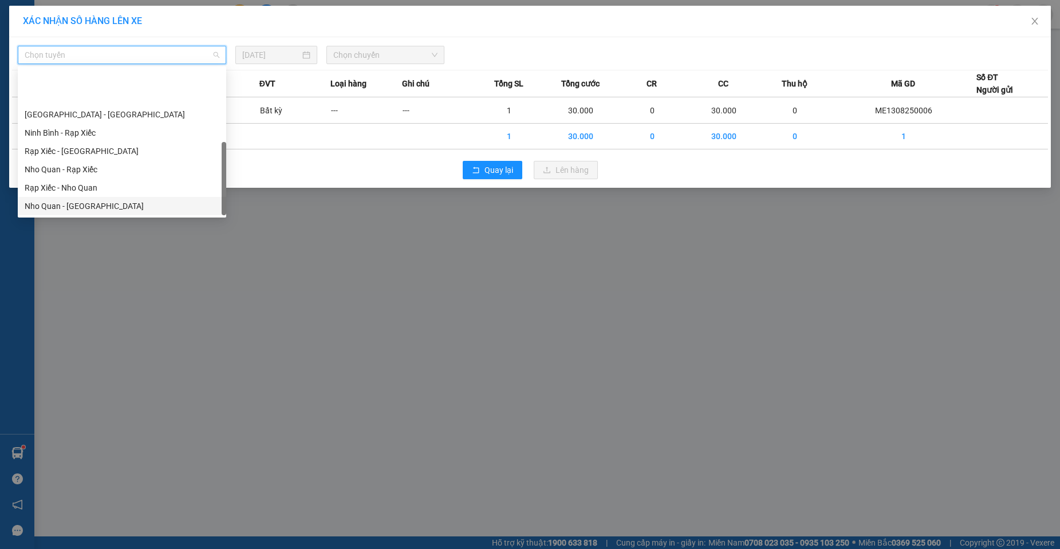
scroll to position [55, 0]
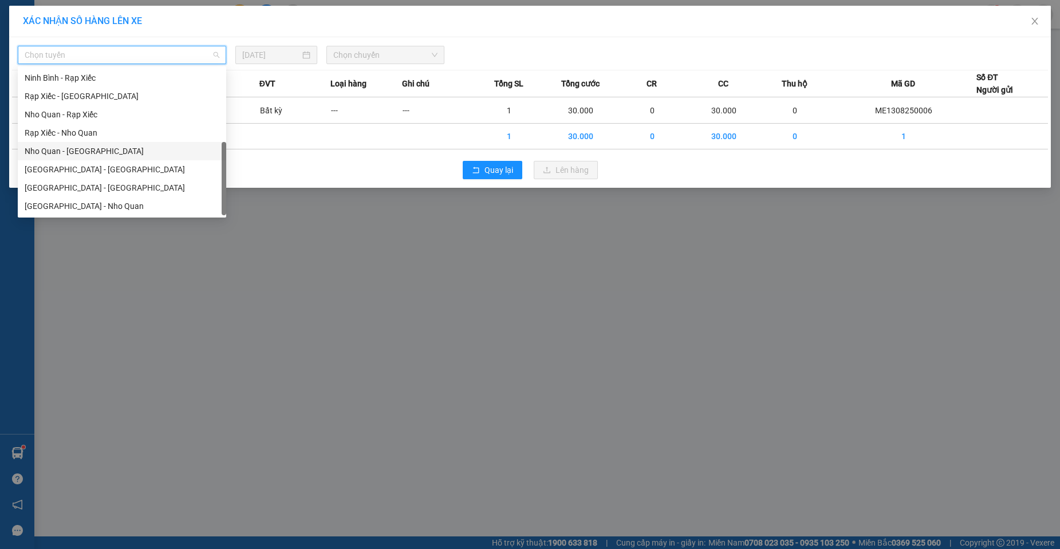
click at [98, 156] on div "Nho Quan - [GEOGRAPHIC_DATA]" at bounding box center [122, 151] width 195 height 13
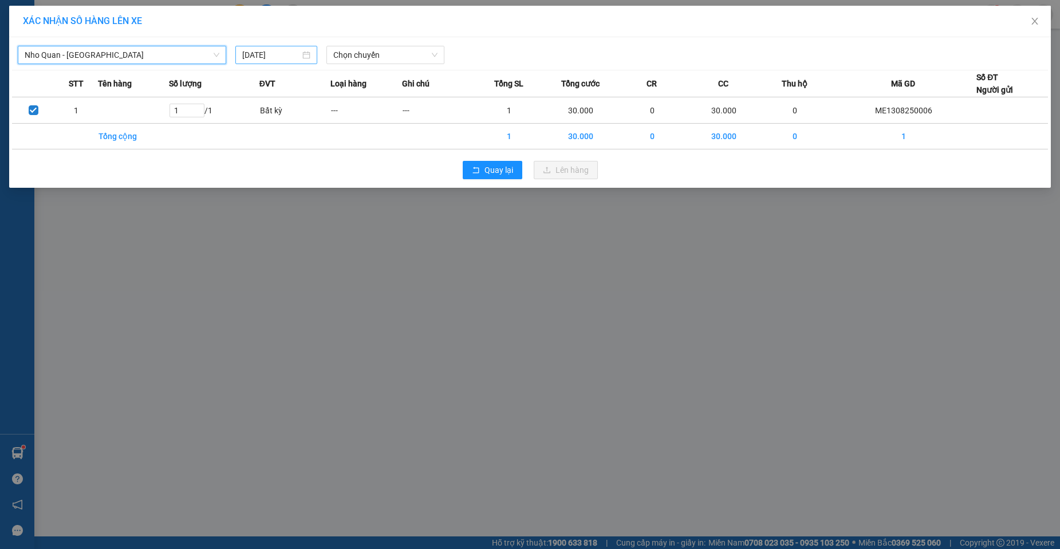
click at [245, 54] on input "[DATE]" at bounding box center [270, 55] width 57 height 13
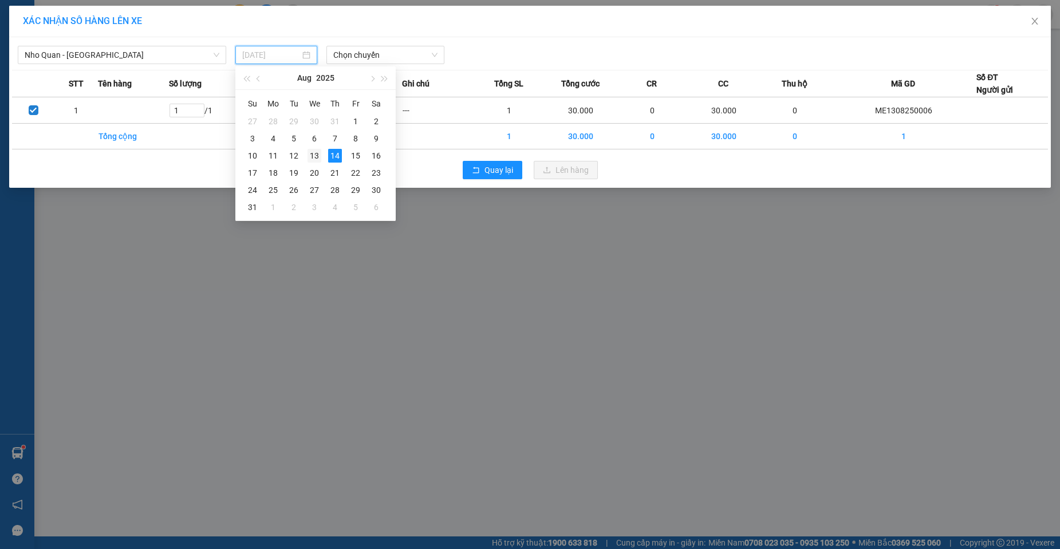
click at [308, 156] on div "13" at bounding box center [315, 156] width 14 height 14
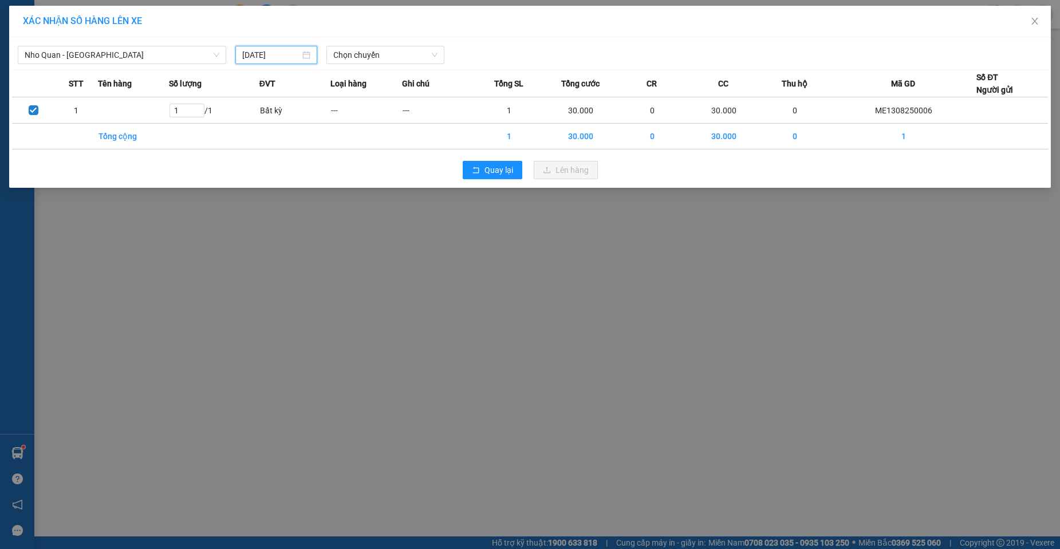
type input "[DATE]"
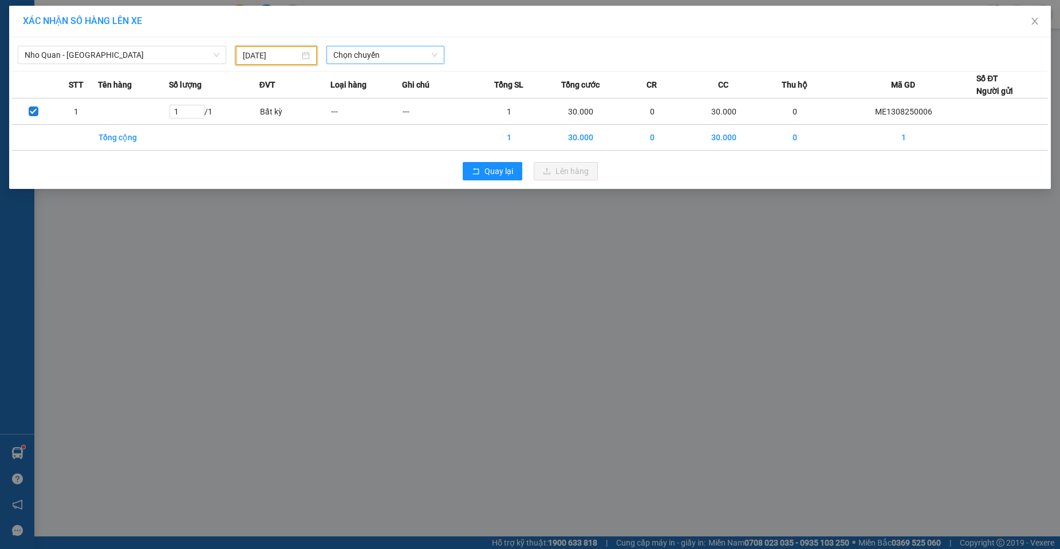
click at [359, 58] on span "Chọn chuyến" at bounding box center [385, 54] width 104 height 17
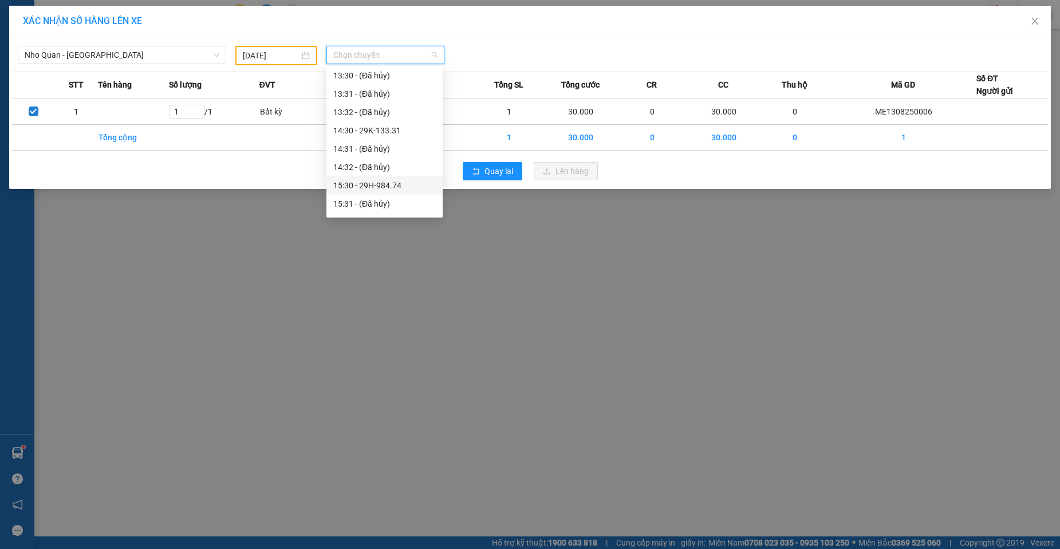
scroll to position [687, 0]
click at [397, 180] on div "18:30 - 29B-413.00" at bounding box center [384, 178] width 103 height 13
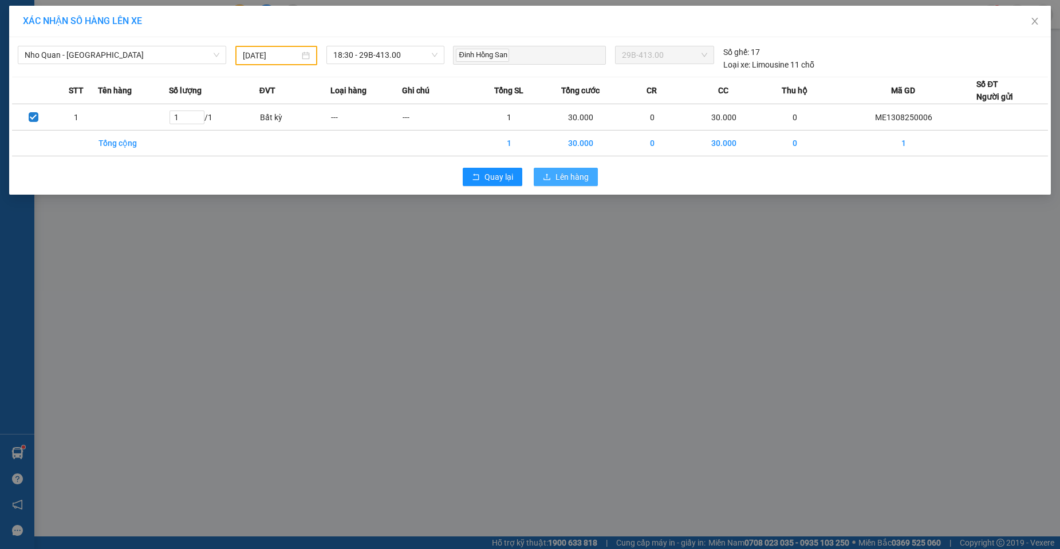
click at [556, 179] on span "Lên hàng" at bounding box center [572, 177] width 33 height 13
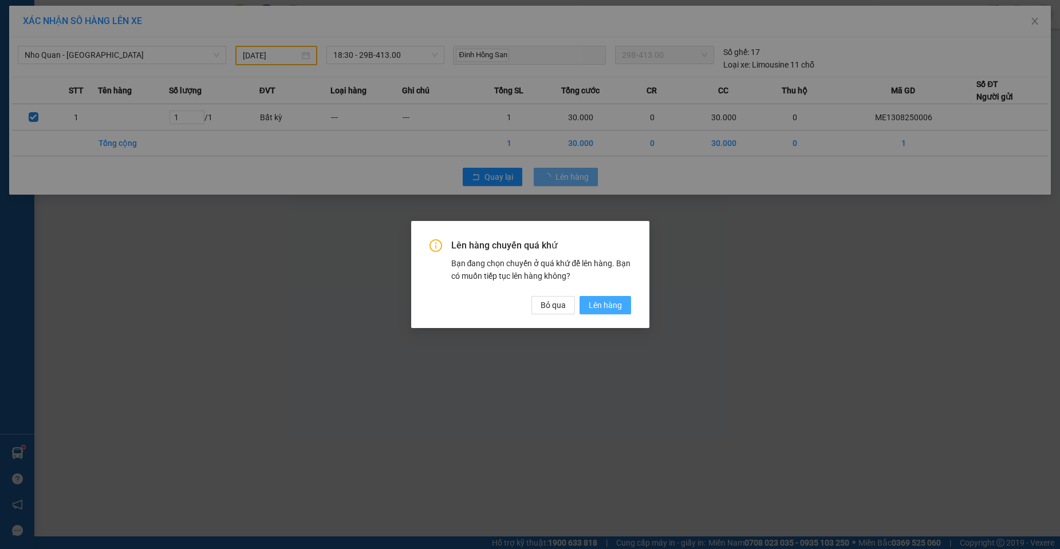
click at [604, 302] on span "Lên hàng" at bounding box center [605, 305] width 33 height 13
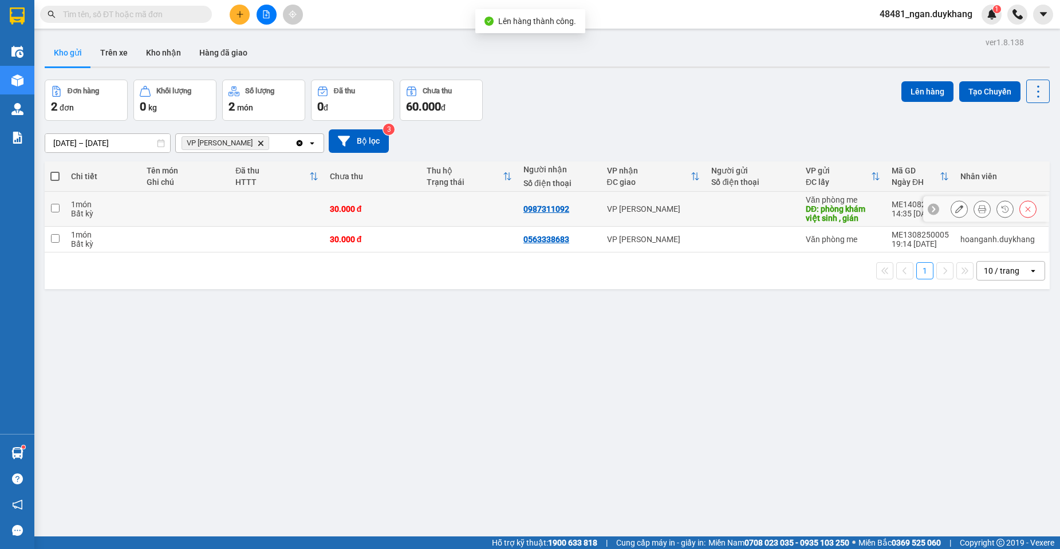
click at [54, 206] on input "checkbox" at bounding box center [55, 208] width 9 height 9
checkbox input "true"
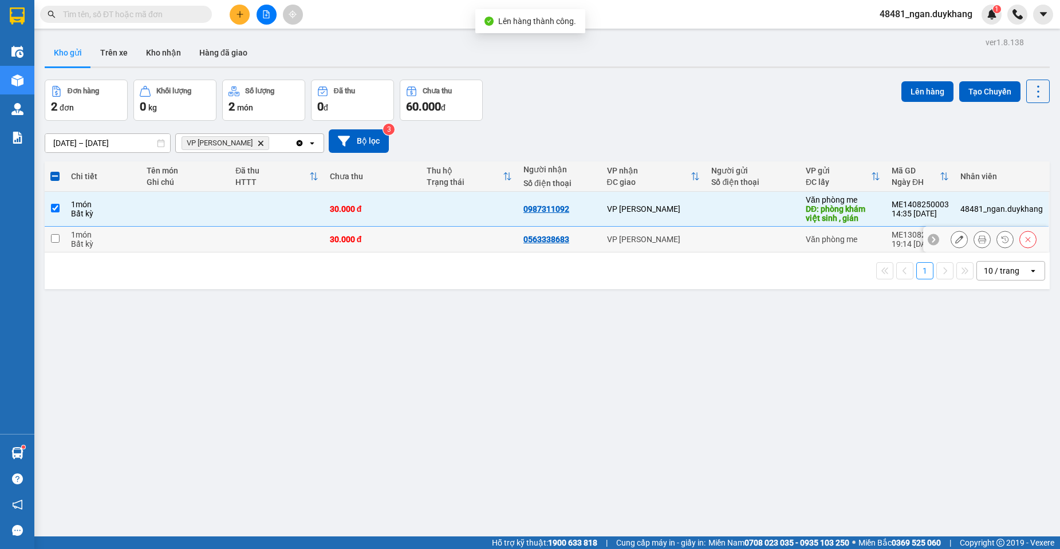
click at [60, 235] on td at bounding box center [55, 240] width 21 height 26
checkbox input "true"
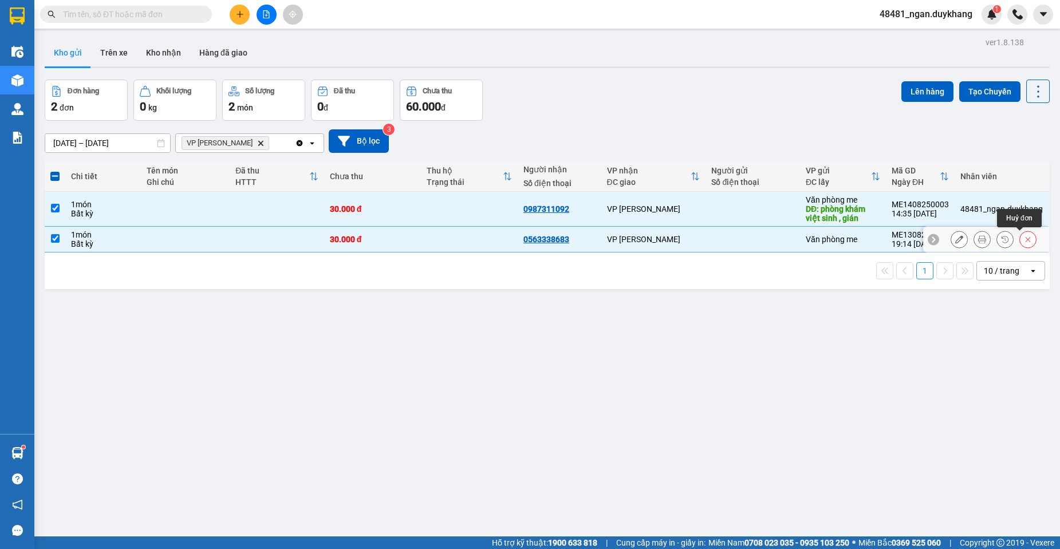
click at [1024, 239] on icon at bounding box center [1028, 239] width 8 height 8
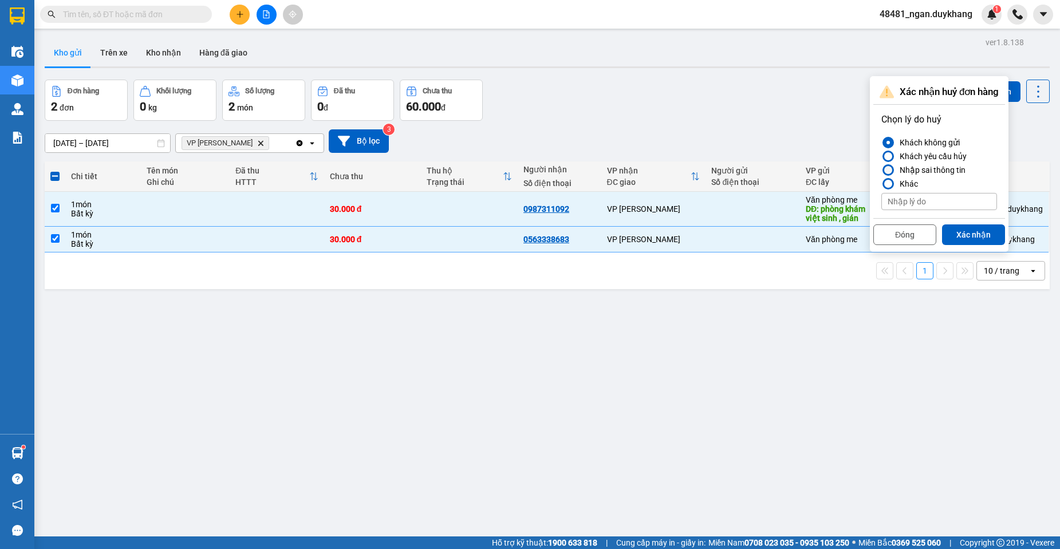
click at [922, 170] on div "Nhập sai thông tin" at bounding box center [930, 170] width 70 height 14
click at [881, 170] on input "Nhập sai thông tin" at bounding box center [881, 170] width 0 height 0
click at [972, 235] on button "Xác nhận" at bounding box center [973, 234] width 63 height 21
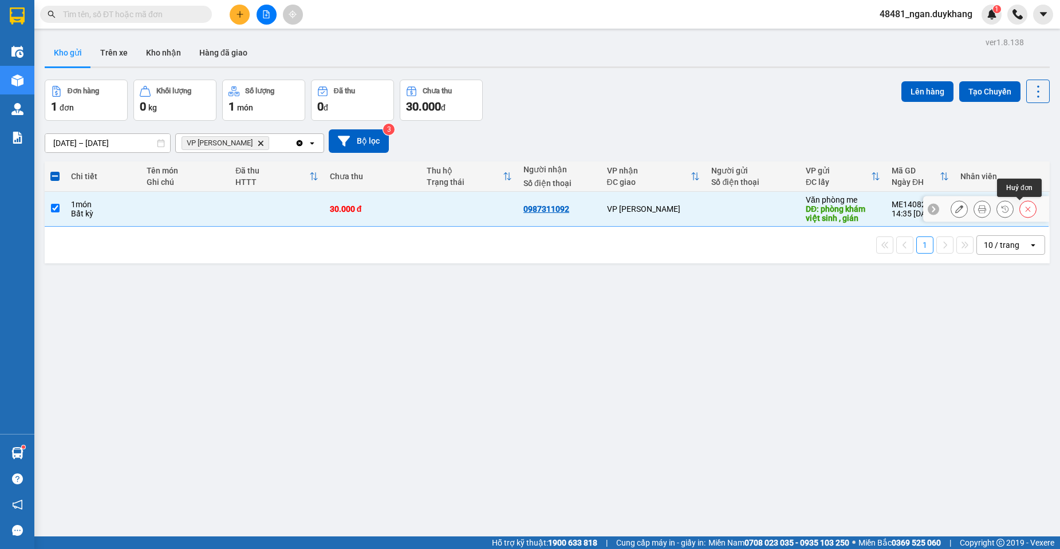
click at [1024, 207] on icon at bounding box center [1028, 209] width 8 height 8
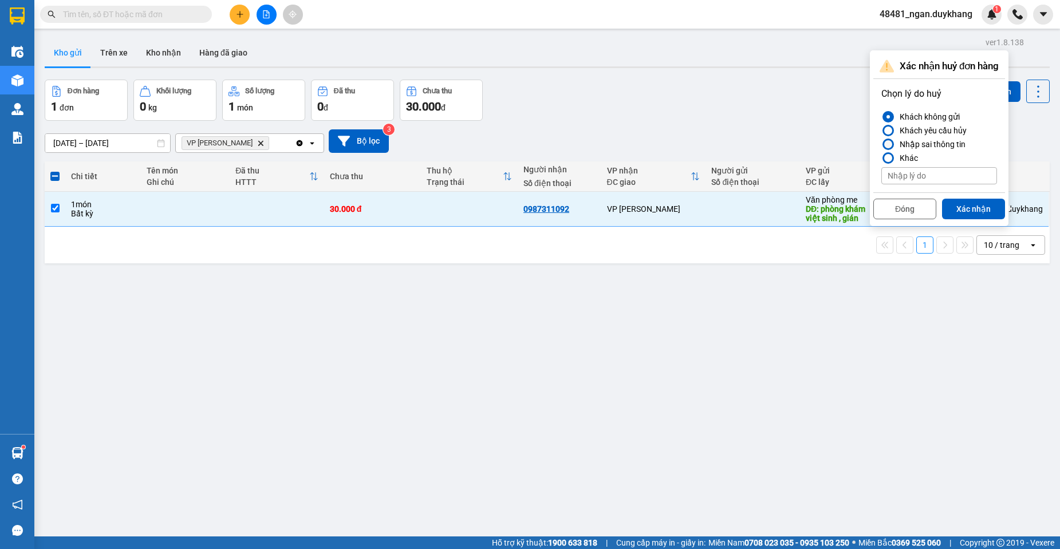
click at [886, 146] on div at bounding box center [888, 144] width 8 height 8
click at [881, 144] on input "Nhập sai thông tin" at bounding box center [881, 144] width 0 height 0
click at [980, 212] on button "Xác nhận" at bounding box center [973, 209] width 63 height 21
